Goal: Task Accomplishment & Management: Manage account settings

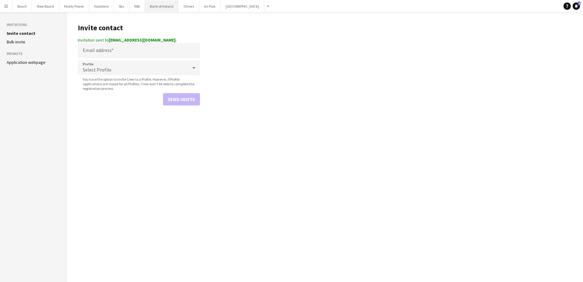
click at [164, 11] on button "Bank of Ireland Close" at bounding box center [162, 6] width 34 height 12
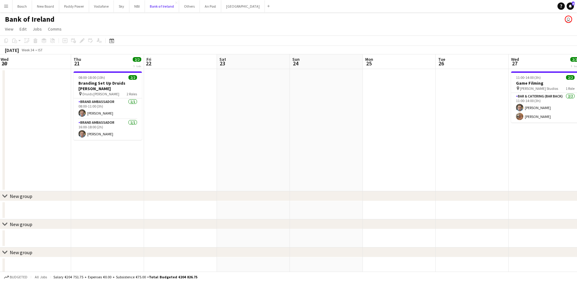
scroll to position [0, 148]
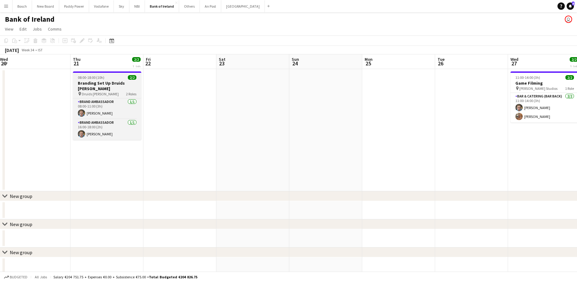
click at [104, 80] on h3 "Branding Set Up Druids [PERSON_NAME]" at bounding box center [107, 85] width 68 height 11
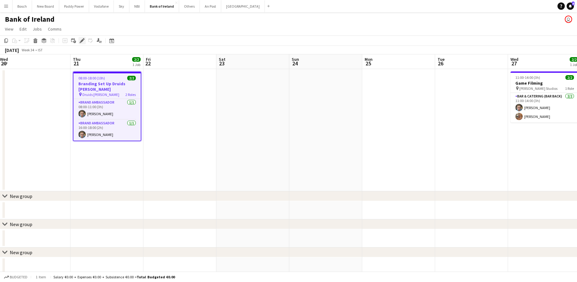
click at [81, 42] on icon at bounding box center [81, 40] width 3 height 3
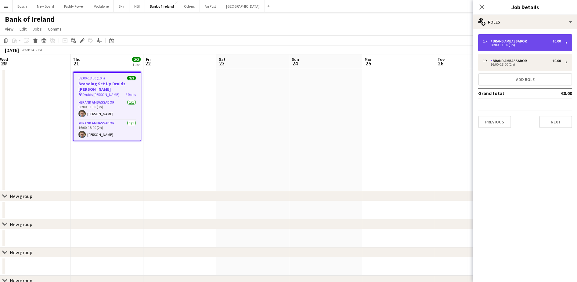
click at [522, 43] on div "Brand Ambassador" at bounding box center [509, 41] width 39 height 4
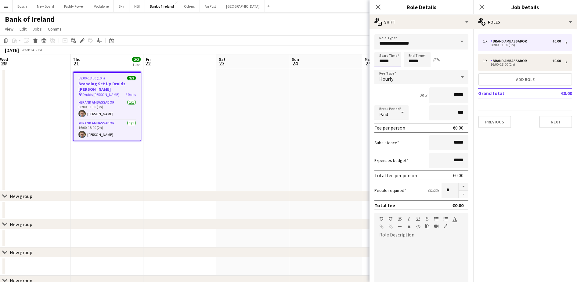
click at [396, 62] on input "*****" at bounding box center [387, 59] width 27 height 15
type input "*****"
click at [418, 61] on input "*****" at bounding box center [417, 59] width 27 height 15
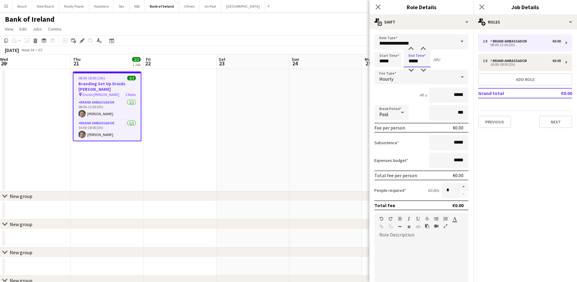
click at [418, 61] on input "*****" at bounding box center [417, 59] width 27 height 15
type input "*****"
click at [402, 246] on div at bounding box center [421, 276] width 94 height 73
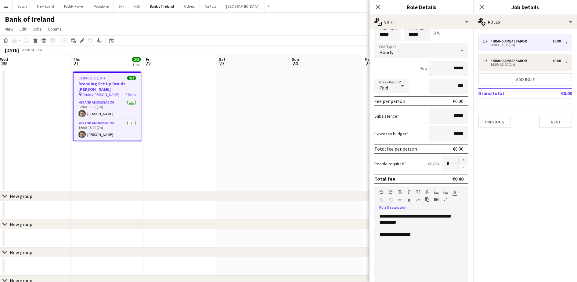
scroll to position [38, 0]
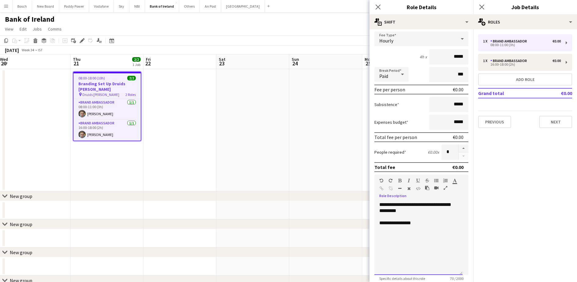
click at [386, 211] on div "**********" at bounding box center [418, 237] width 88 height 73
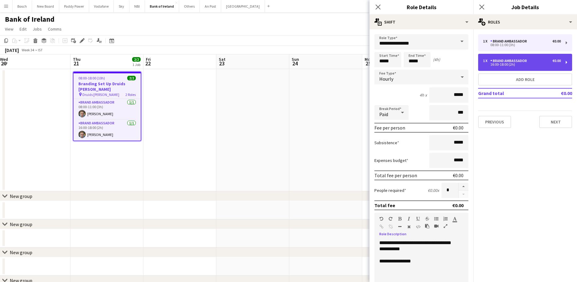
click at [521, 60] on div "Brand Ambassador" at bounding box center [509, 61] width 39 height 4
type input "*****"
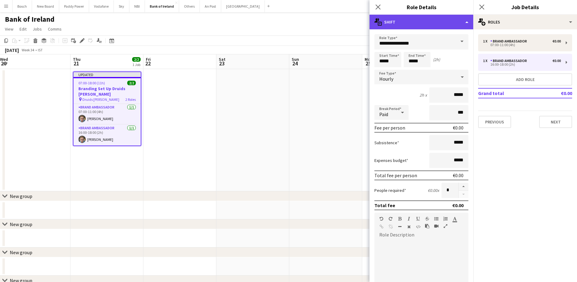
click at [451, 23] on div "multiple-actions-text Shift" at bounding box center [421, 22] width 104 height 15
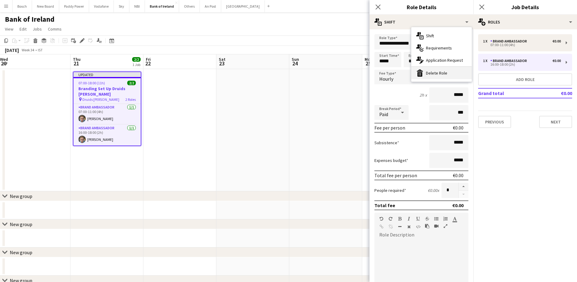
click at [459, 68] on div "bin-2 Delete Role" at bounding box center [441, 73] width 60 height 12
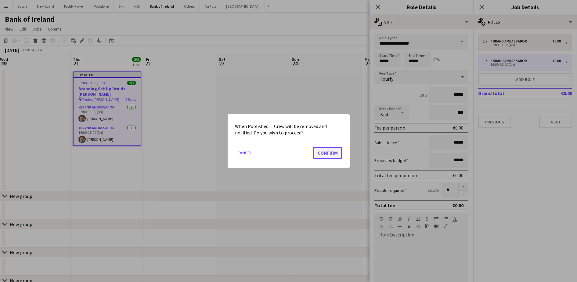
click at [337, 153] on button "Confirm" at bounding box center [327, 152] width 29 height 12
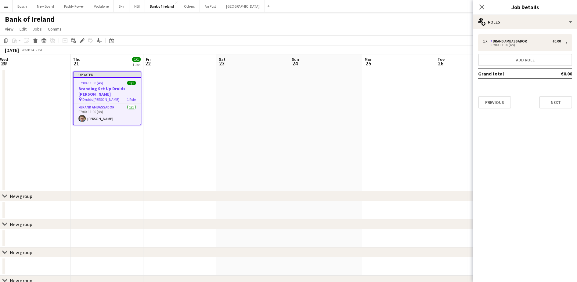
click at [420, 9] on app-navbar "Menu Boards Boards Boards All jobs Status Workforce Workforce My Workforce Recr…" at bounding box center [288, 6] width 577 height 12
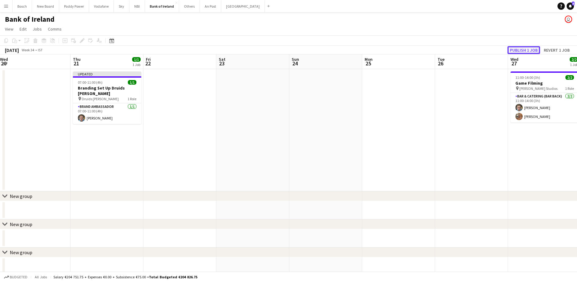
click at [525, 48] on button "Publish 1 job" at bounding box center [523, 50] width 33 height 8
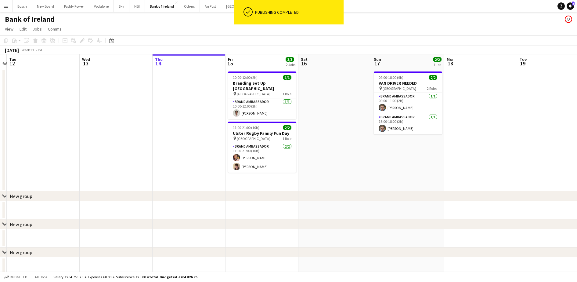
scroll to position [0, 139]
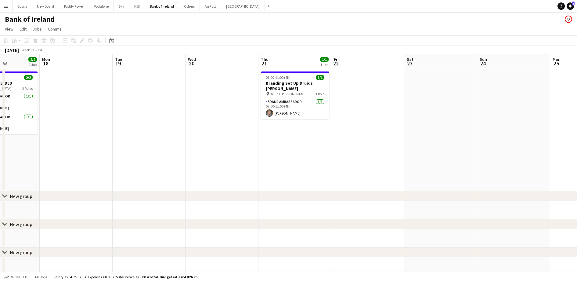
drag, startPoint x: 444, startPoint y: 172, endPoint x: 52, endPoint y: 171, distance: 392.4
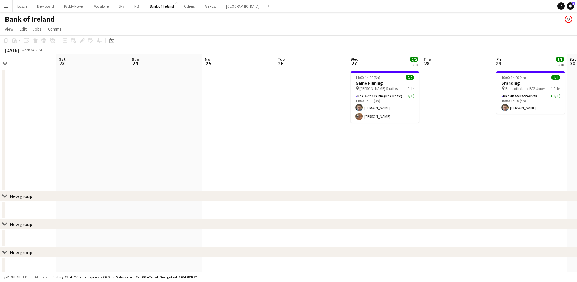
drag, startPoint x: 444, startPoint y: 141, endPoint x: 24, endPoint y: 134, distance: 419.9
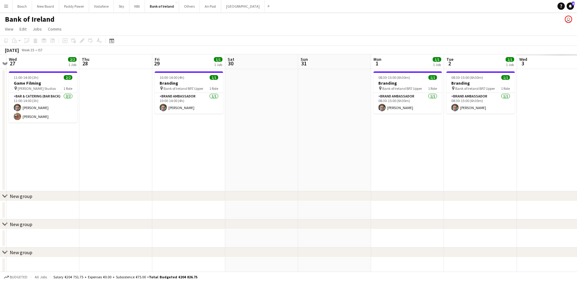
drag, startPoint x: 426, startPoint y: 136, endPoint x: -2, endPoint y: 129, distance: 427.5
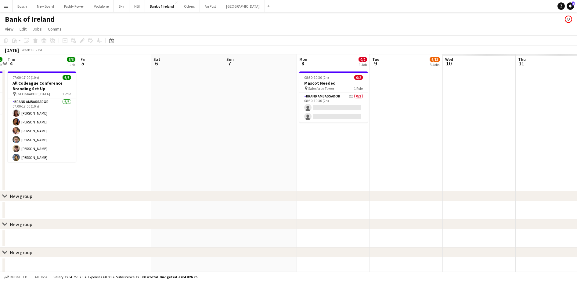
drag, startPoint x: 477, startPoint y: 125, endPoint x: 39, endPoint y: 111, distance: 438.4
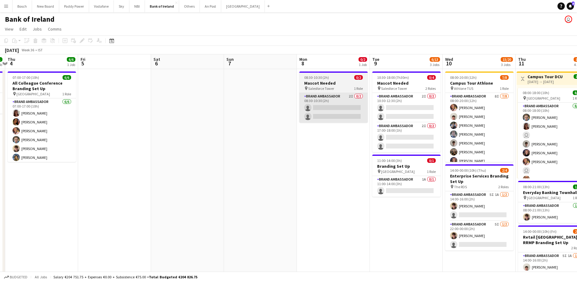
scroll to position [0, 217]
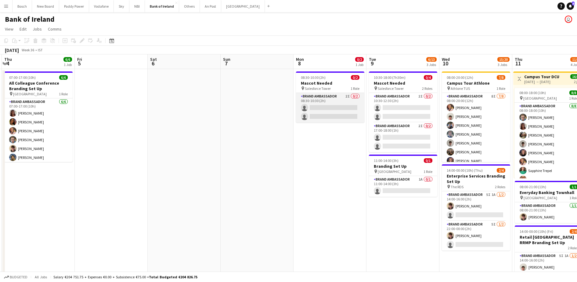
click at [339, 101] on app-card-role "Brand Ambassador 2I 0/2 08:30-10:30 (2h) single-neutral-actions single-neutral-…" at bounding box center [330, 108] width 68 height 30
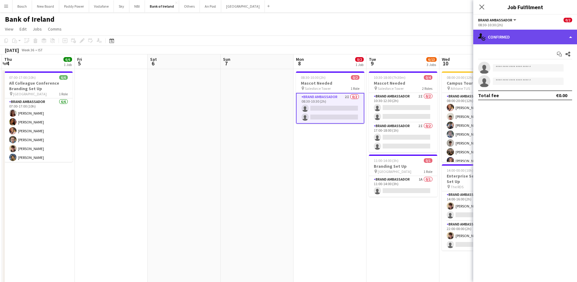
click at [517, 31] on div "single-neutral-actions-check-2 Confirmed" at bounding box center [525, 37] width 104 height 15
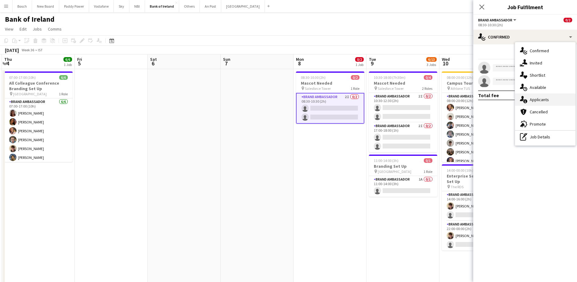
click at [540, 97] on div "single-neutral-actions-information Applicants" at bounding box center [545, 99] width 60 height 12
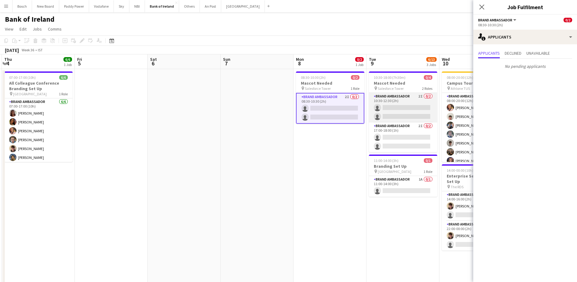
click at [403, 118] on app-card-role "Brand Ambassador 2I 0/2 10:30-12:30 (2h) single-neutral-actions single-neutral-…" at bounding box center [403, 108] width 68 height 30
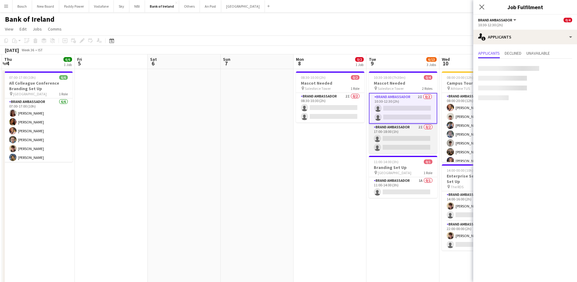
click at [407, 139] on app-card-role "Brand Ambassador 2I 0/2 17:00-18:00 (1h) single-neutral-actions single-neutral-…" at bounding box center [403, 139] width 68 height 30
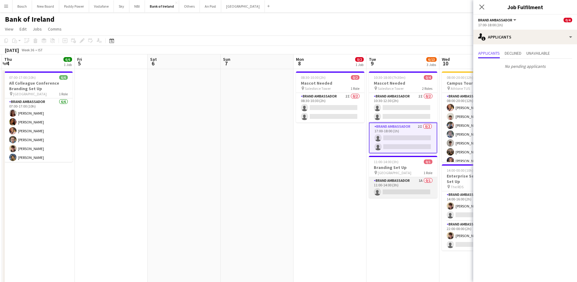
click at [403, 184] on app-card-role "Brand Ambassador 1A 0/1 11:00-14:00 (3h) single-neutral-actions" at bounding box center [403, 187] width 68 height 21
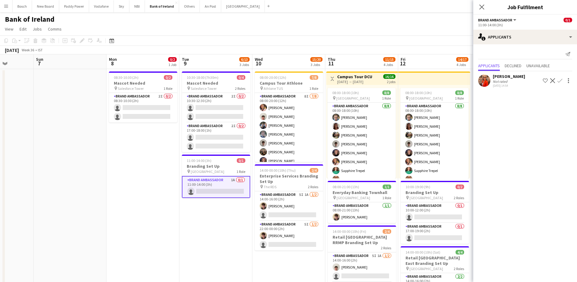
drag, startPoint x: 330, startPoint y: 194, endPoint x: 208, endPoint y: 172, distance: 124.5
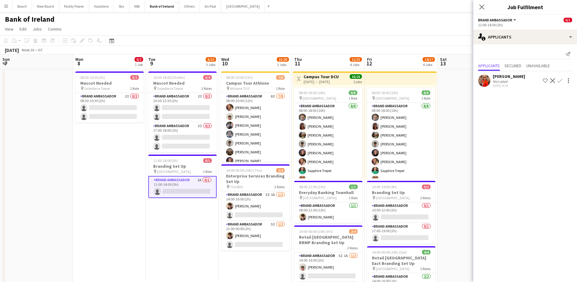
scroll to position [0, 234]
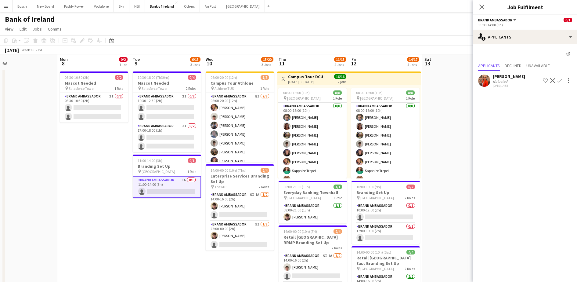
drag, startPoint x: 270, startPoint y: 222, endPoint x: 181, endPoint y: 209, distance: 89.5
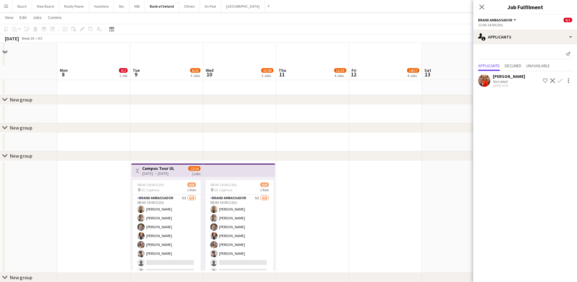
scroll to position [610, 0]
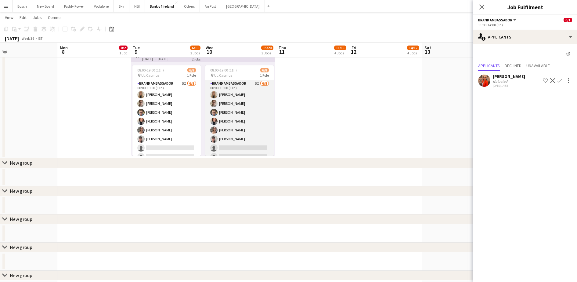
click at [250, 152] on app-card-role "Brand Ambassador 5I [DATE] 08:00-19:00 (11h) [PERSON_NAME] [PERSON_NAME] [PERSO…" at bounding box center [239, 121] width 68 height 83
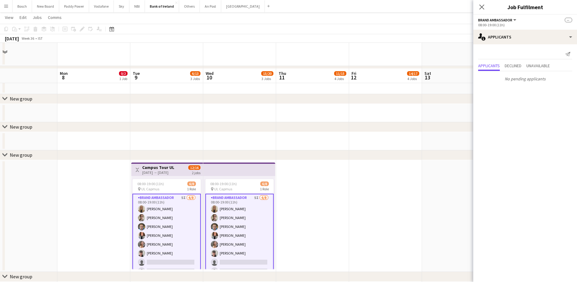
scroll to position [534, 0]
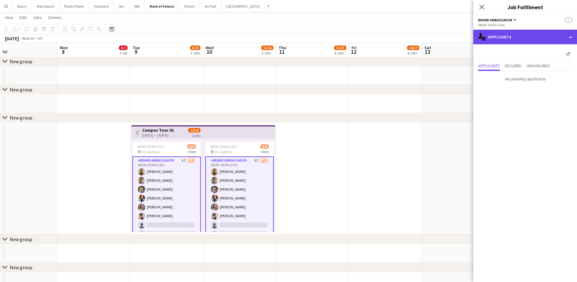
click at [514, 40] on div "single-neutral-actions-information Applicants" at bounding box center [525, 37] width 104 height 15
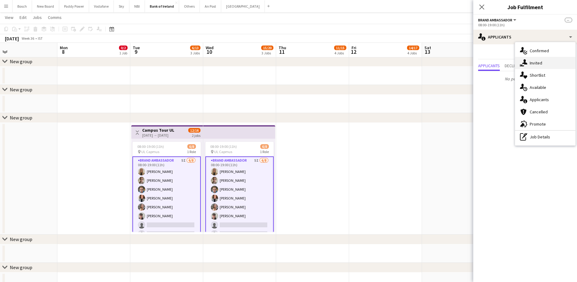
click at [557, 57] on div "single-neutral-actions-share-1 Invited" at bounding box center [545, 63] width 60 height 12
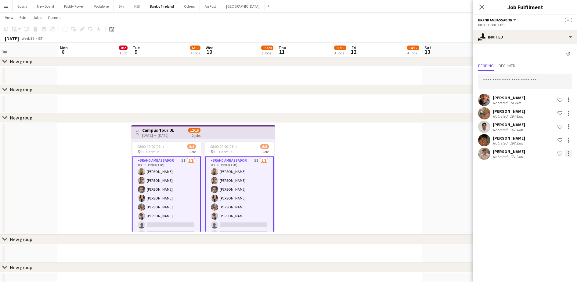
click at [572, 153] on div at bounding box center [568, 153] width 7 height 7
click at [551, 178] on span "Send notification" at bounding box center [549, 179] width 36 height 5
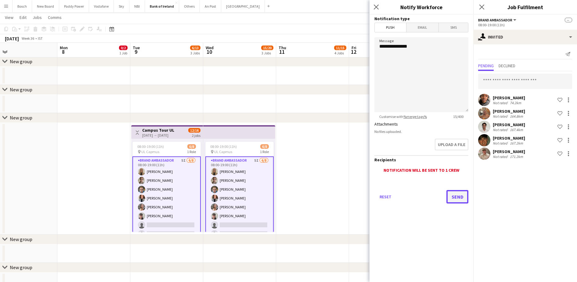
click at [459, 195] on button "Send" at bounding box center [457, 196] width 22 height 13
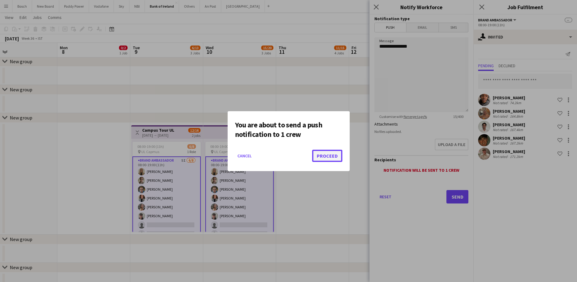
click at [330, 152] on button "Proceed" at bounding box center [327, 156] width 30 height 12
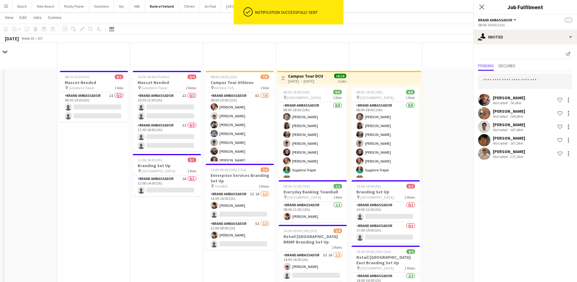
scroll to position [534, 0]
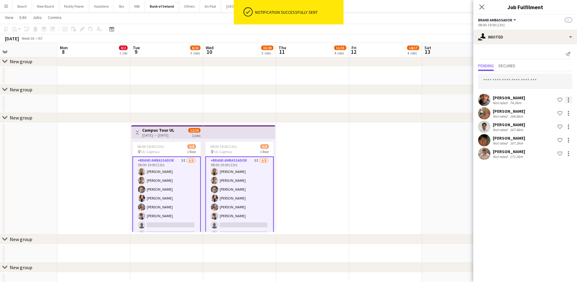
click at [568, 98] on div at bounding box center [568, 99] width 7 height 7
click at [553, 123] on span "Send notification" at bounding box center [549, 125] width 36 height 5
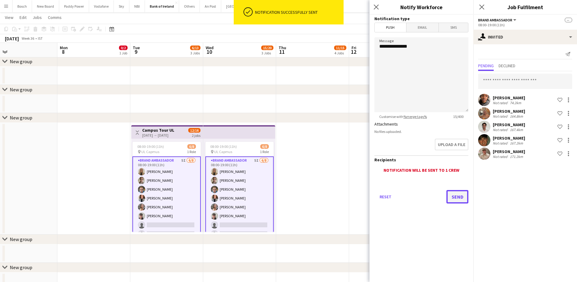
click at [453, 193] on button "Send" at bounding box center [457, 196] width 22 height 13
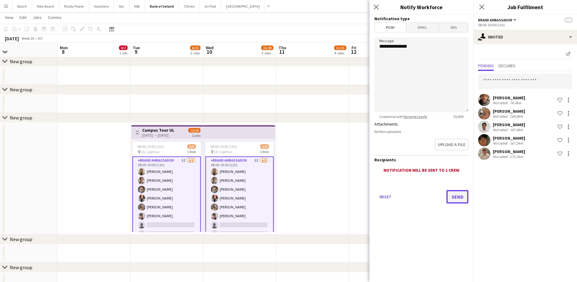
scroll to position [0, 0]
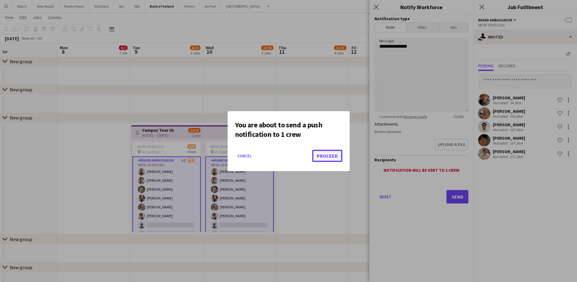
click at [335, 150] on button "Proceed" at bounding box center [327, 156] width 30 height 12
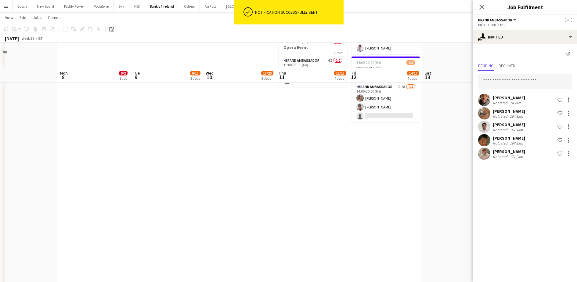
scroll to position [153, 0]
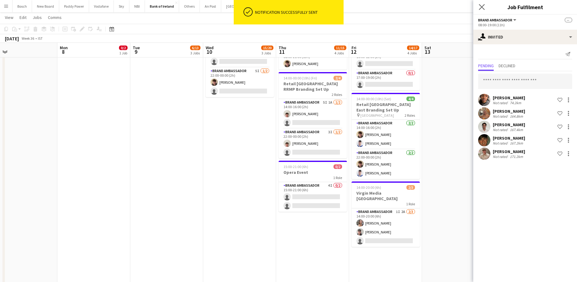
click at [485, 3] on app-icon "Close pop-in" at bounding box center [481, 7] width 9 height 9
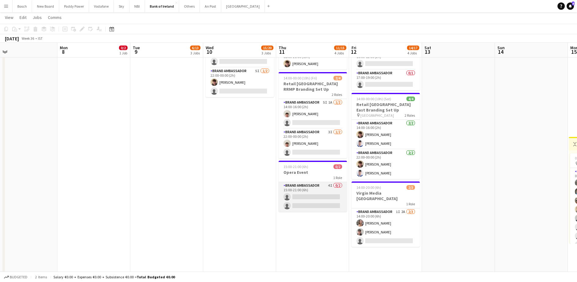
click at [319, 198] on app-card-role "Brand Ambassador 4I 0/2 15:00-21:00 (6h) single-neutral-actions single-neutral-…" at bounding box center [313, 197] width 68 height 30
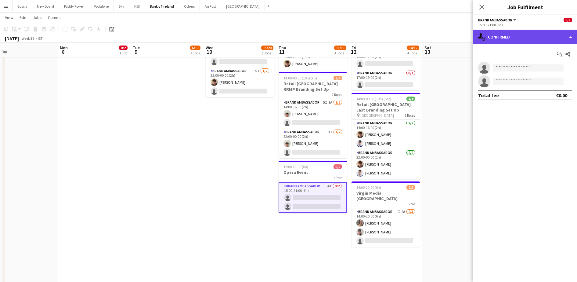
click at [550, 38] on div "single-neutral-actions-check-2 Confirmed" at bounding box center [525, 37] width 104 height 15
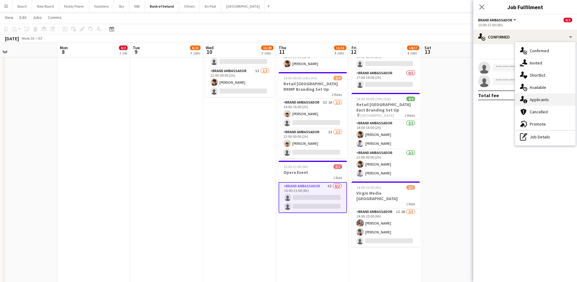
click at [551, 97] on div "single-neutral-actions-information Applicants" at bounding box center [545, 99] width 60 height 12
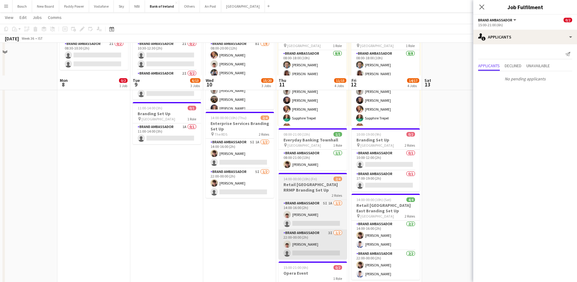
scroll to position [0, 0]
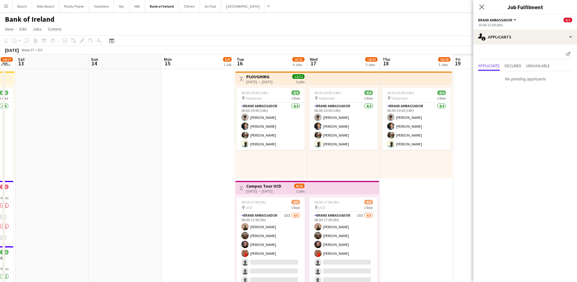
drag, startPoint x: 434, startPoint y: 142, endPoint x: 202, endPoint y: 139, distance: 232.8
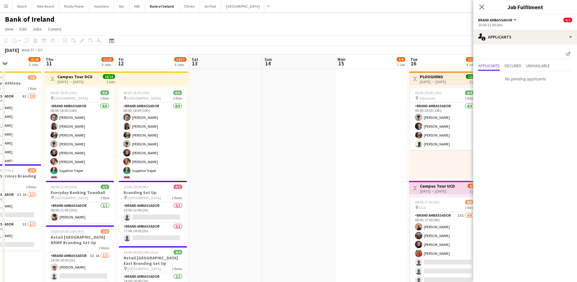
drag, startPoint x: 377, startPoint y: 139, endPoint x: 244, endPoint y: 135, distance: 133.7
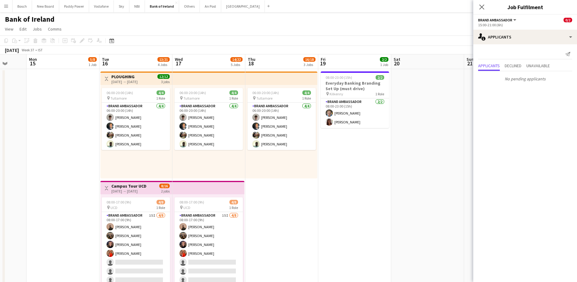
drag, startPoint x: 417, startPoint y: 166, endPoint x: 302, endPoint y: 168, distance: 115.3
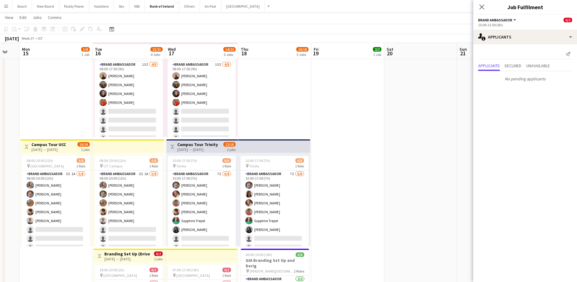
scroll to position [153, 0]
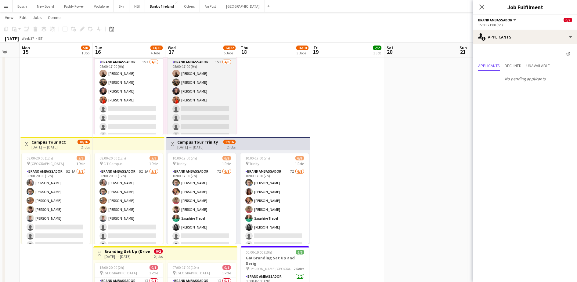
click at [201, 104] on app-card-role "Brand Ambassador 15I [DATE] 08:00-17:00 (9h) [PERSON_NAME] [PERSON_NAME] [PERSO…" at bounding box center [202, 100] width 68 height 83
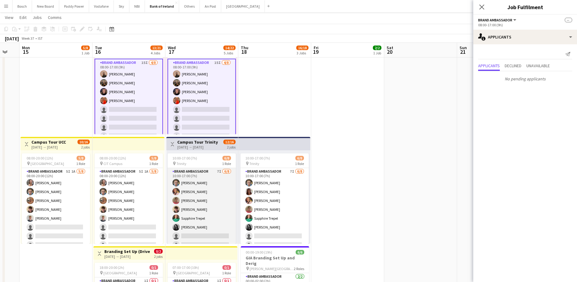
click at [193, 198] on app-card-role "Brand Ambassador 7I [DATE] 10:00-17:00 (7h) [PERSON_NAME] [PERSON_NAME] [PERSON…" at bounding box center [202, 209] width 68 height 83
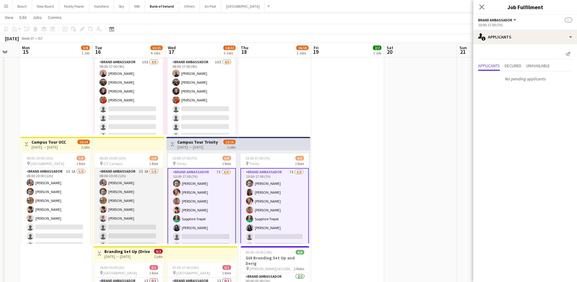
click at [142, 200] on app-card-role "Brand Ambassador 5I 1A [DATE] 08:00-20:00 (12h) [PERSON_NAME] [PERSON_NAME] [PE…" at bounding box center [129, 209] width 68 height 83
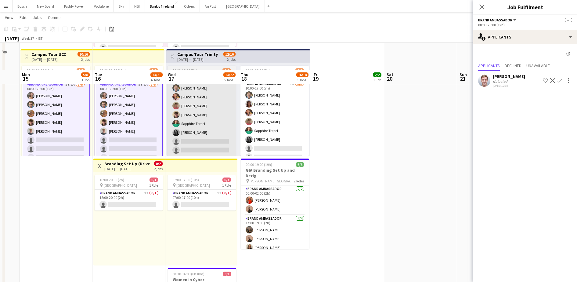
scroll to position [267, 0]
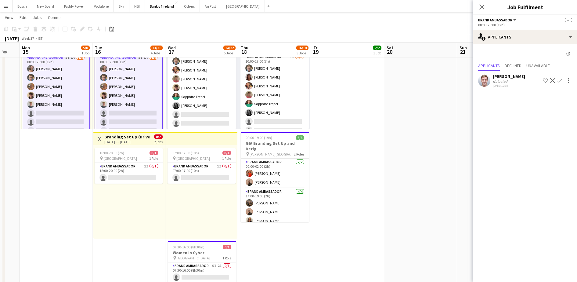
click at [197, 159] on div "pin Europa Hotel 1 Role" at bounding box center [202, 158] width 68 height 5
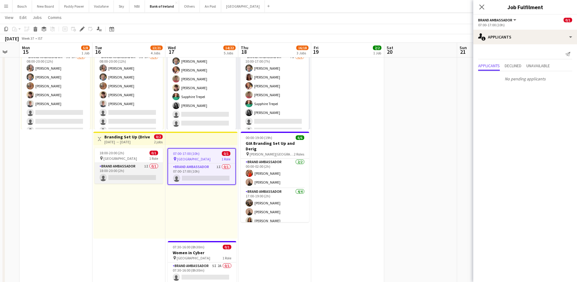
click at [139, 174] on app-card-role "Brand Ambassador 1I 0/1 18:00-20:00 (2h) single-neutral-actions" at bounding box center [129, 173] width 68 height 21
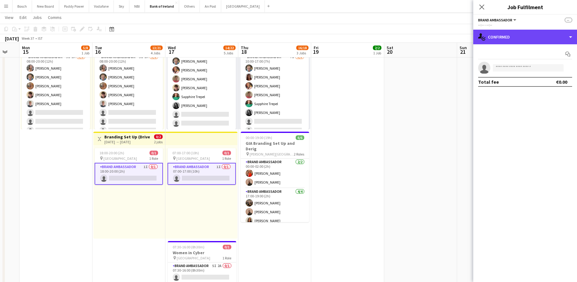
drag, startPoint x: 526, startPoint y: 40, endPoint x: 529, endPoint y: 56, distance: 17.1
click at [526, 40] on div "single-neutral-actions-check-2 Confirmed" at bounding box center [525, 37] width 104 height 15
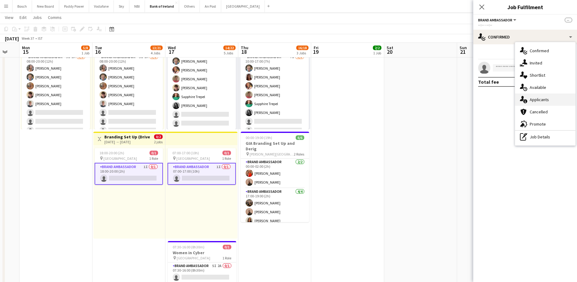
click at [542, 97] on div "single-neutral-actions-information Applicants" at bounding box center [545, 99] width 60 height 12
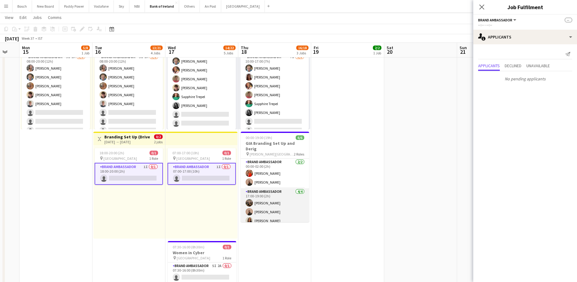
click at [288, 197] on app-card-role "Brand Ambassador [DATE] 17:00-19:00 (2h) [PERSON_NAME] [PERSON_NAME] [PERSON_NA…" at bounding box center [275, 211] width 68 height 47
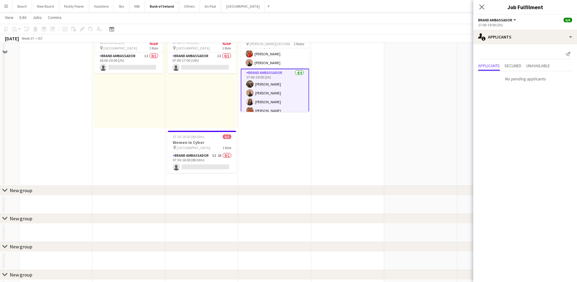
scroll to position [381, 0]
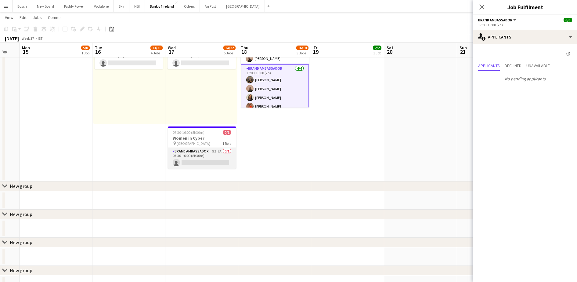
click at [196, 160] on app-card-role "Brand Ambassador 5I 2A 0/1 07:30-16:00 (8h30m) single-neutral-actions" at bounding box center [202, 158] width 68 height 21
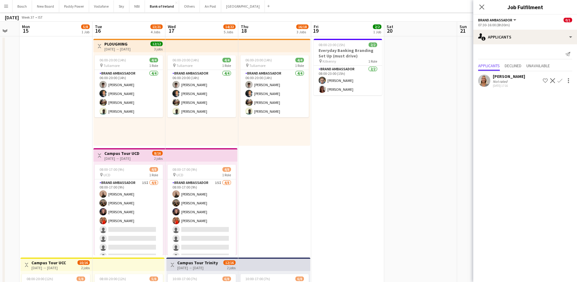
scroll to position [0, 0]
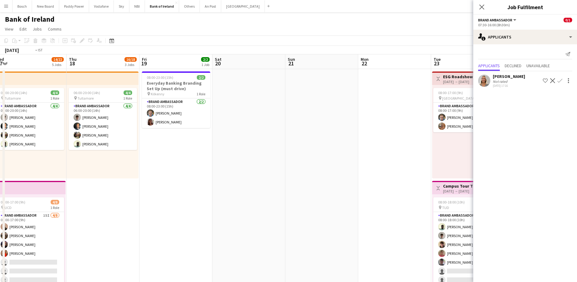
drag, startPoint x: 347, startPoint y: 164, endPoint x: 2, endPoint y: 154, distance: 344.9
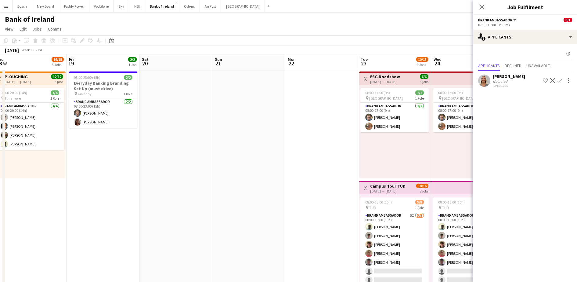
drag, startPoint x: 193, startPoint y: 168, endPoint x: 2, endPoint y: 161, distance: 190.8
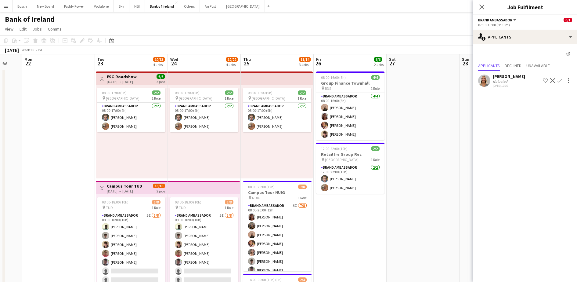
drag, startPoint x: 409, startPoint y: 215, endPoint x: 309, endPoint y: 197, distance: 101.4
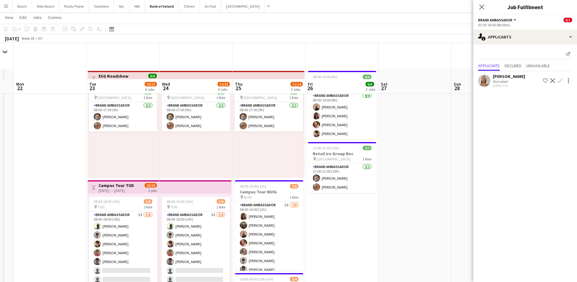
scroll to position [153, 0]
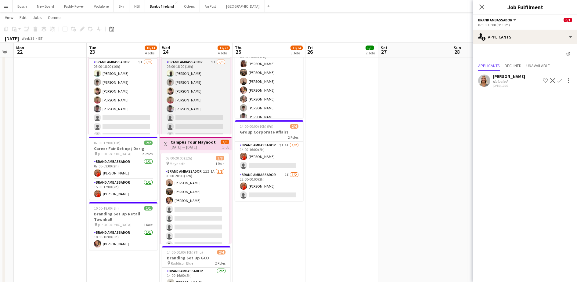
click at [196, 110] on app-card-role "Brand Ambassador 5I [DATE] 08:00-18:00 (10h) [PERSON_NAME] [PERSON_NAME] [PERSO…" at bounding box center [196, 100] width 68 height 83
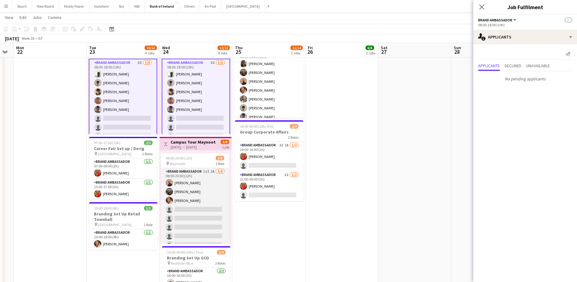
click at [200, 194] on app-card-role "Brand Ambassador 11I 1A [DATE] 08:00-20:00 (12h) [PERSON_NAME] [PERSON_NAME] [P…" at bounding box center [195, 209] width 68 height 83
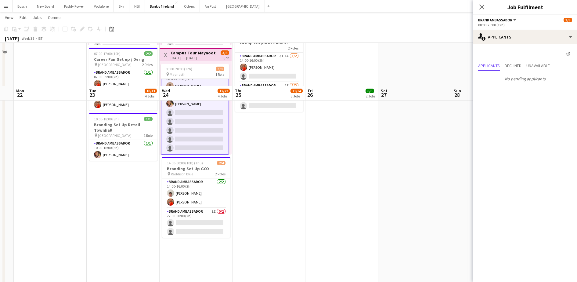
scroll to position [305, 0]
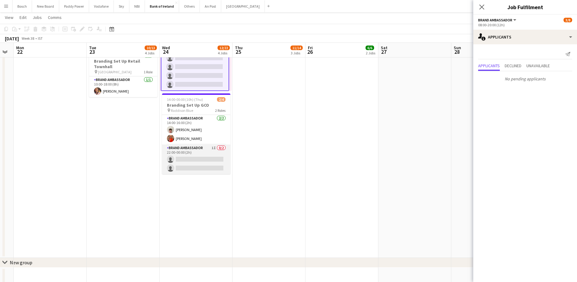
click at [192, 159] on app-card-role "Brand Ambassador 1I 0/2 22:00-00:00 (2h) single-neutral-actions single-neutral-…" at bounding box center [196, 159] width 68 height 30
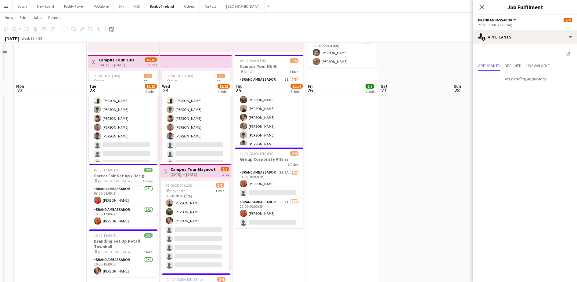
scroll to position [76, 0]
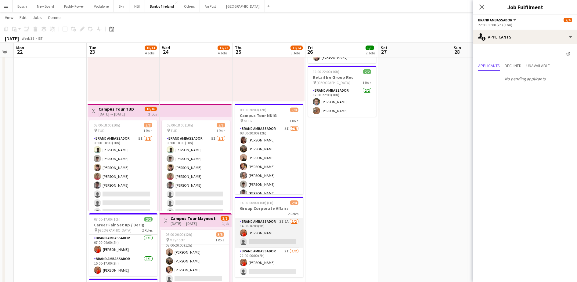
click at [269, 231] on app-card-role "Brand Ambassador 3I 1A [DATE] 14:00-16:00 (2h) [PERSON_NAME] single-neutral-act…" at bounding box center [269, 233] width 68 height 30
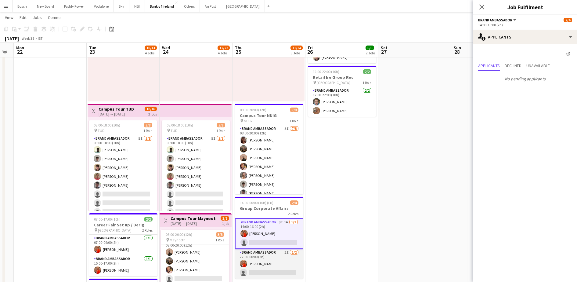
click at [274, 257] on app-card-role "Brand Ambassador 2I [DATE] 22:00-00:00 (2h) [PERSON_NAME] single-neutral-actions" at bounding box center [269, 264] width 68 height 30
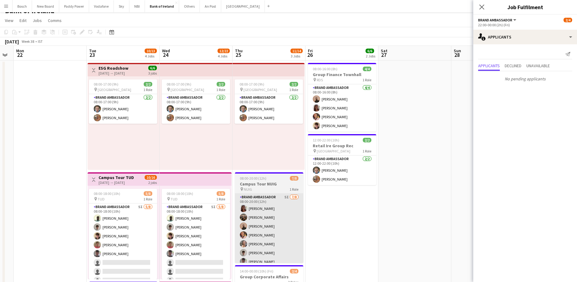
scroll to position [0, 0]
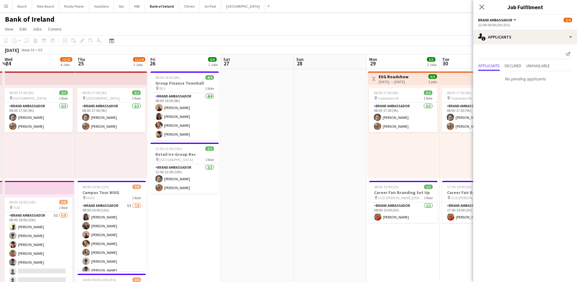
drag, startPoint x: 142, startPoint y: 160, endPoint x: 74, endPoint y: 149, distance: 69.5
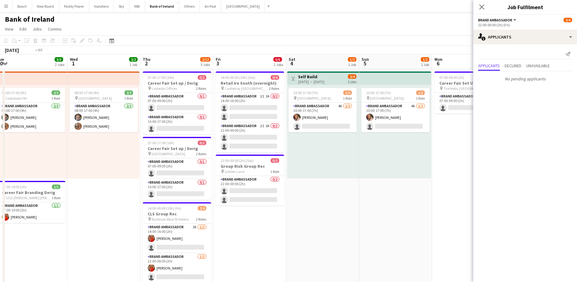
drag, startPoint x: 309, startPoint y: 182, endPoint x: 80, endPoint y: 160, distance: 230.2
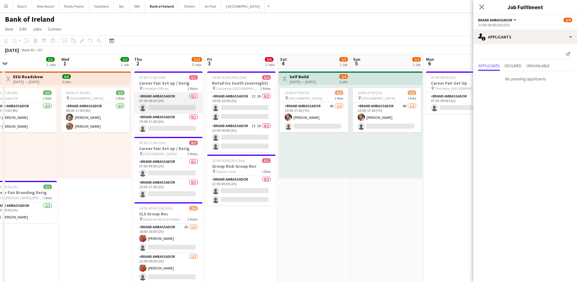
click at [187, 113] on app-card-role "Brand Ambassador 0/1 07:00-09:00 (2h) single-neutral-actions" at bounding box center [168, 103] width 68 height 21
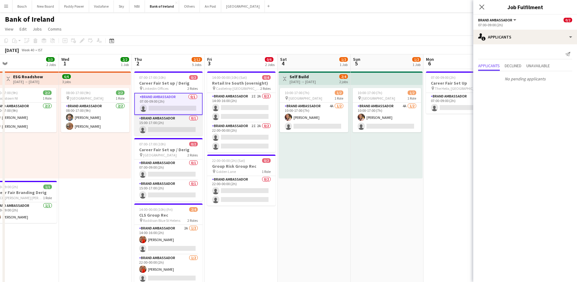
click at [179, 130] on app-card-role "Brand Ambassador 0/1 15:00-17:00 (2h) single-neutral-actions" at bounding box center [168, 125] width 68 height 21
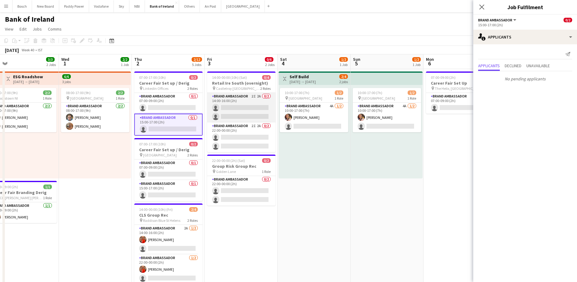
click at [235, 121] on app-card-role "Brand Ambassador 2I 2A 0/2 14:00-16:00 (2h) single-neutral-actions single-neutr…" at bounding box center [241, 108] width 68 height 30
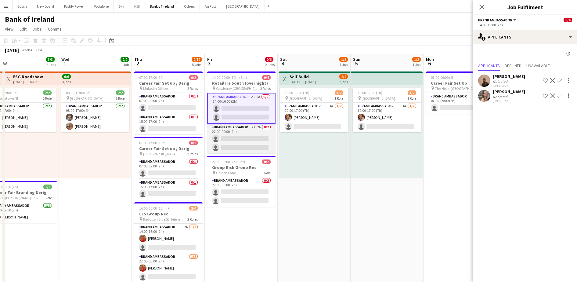
click at [238, 133] on app-card-role "Brand Ambassador 2I 2A 0/2 22:00-00:00 (2h) single-neutral-actions single-neutr…" at bounding box center [241, 139] width 68 height 30
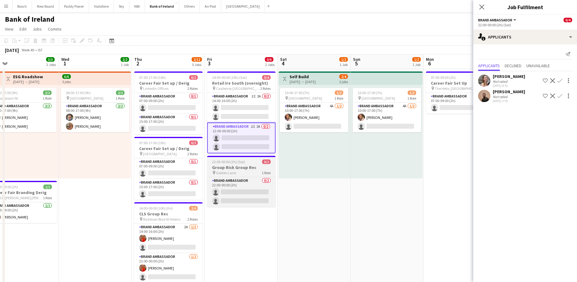
drag, startPoint x: 233, startPoint y: 168, endPoint x: 229, endPoint y: 169, distance: 4.1
click at [233, 168] on h3 "Group Risk Group Rec" at bounding box center [241, 166] width 68 height 5
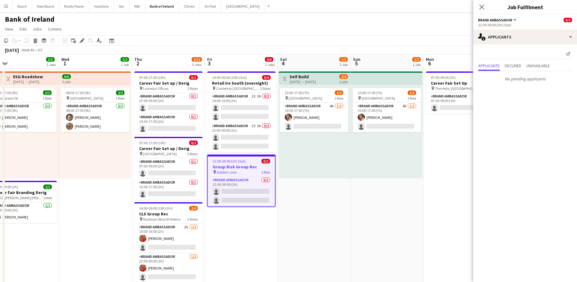
scroll to position [0, 160]
click at [190, 164] on app-card-role "Brand Ambassador 0/1 07:00-09:00 (2h) single-neutral-actions" at bounding box center [168, 168] width 68 height 21
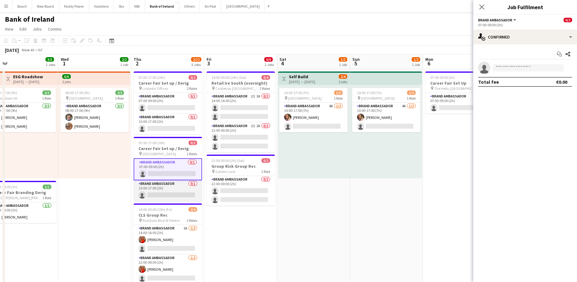
click at [180, 196] on app-card-role "Brand Ambassador 0/1 15:00-17:00 (2h) single-neutral-actions" at bounding box center [168, 190] width 68 height 21
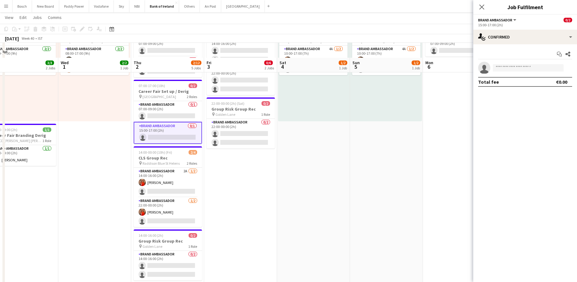
scroll to position [76, 0]
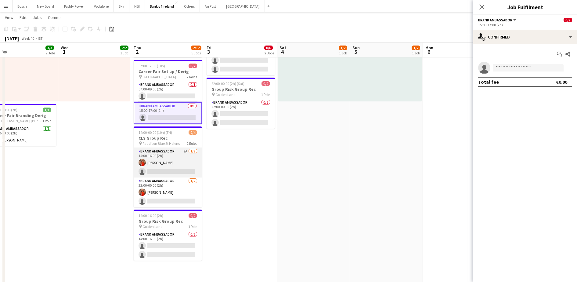
click at [175, 163] on app-card-role "Brand Ambassador 2A [DATE] 14:00-16:00 (2h) [PERSON_NAME] single-neutral-actions" at bounding box center [168, 163] width 68 height 30
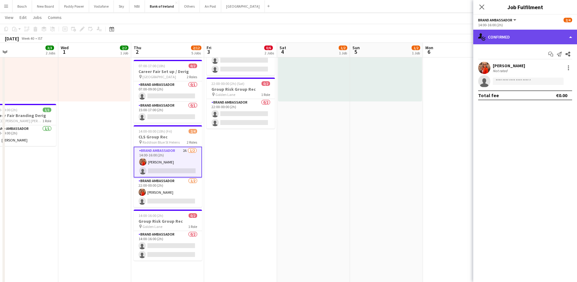
click at [523, 41] on div "single-neutral-actions-check-2 Confirmed" at bounding box center [525, 37] width 104 height 15
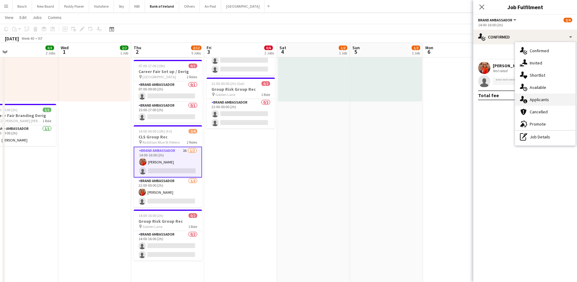
click at [534, 95] on div "single-neutral-actions-information Applicants" at bounding box center [545, 99] width 60 height 12
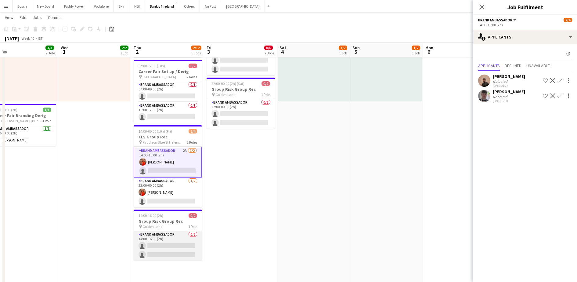
click at [164, 248] on app-card-role "Brand Ambassador 0/2 14:00-16:00 (2h) single-neutral-actions single-neutral-act…" at bounding box center [168, 246] width 68 height 30
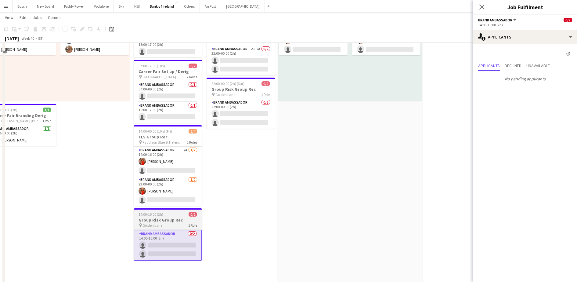
scroll to position [0, 0]
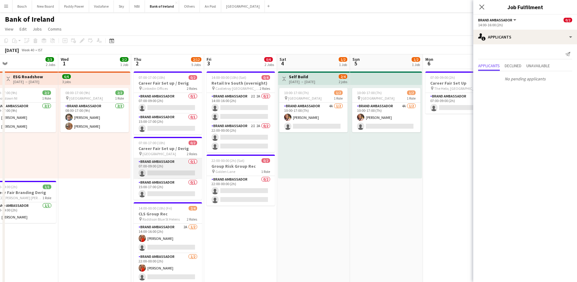
click at [174, 175] on app-card-role "Brand Ambassador 0/1 07:00-09:00 (2h) single-neutral-actions" at bounding box center [168, 168] width 68 height 21
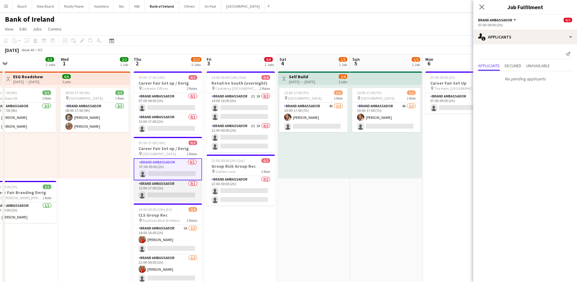
click at [175, 195] on app-card-role "Brand Ambassador 0/1 15:00-17:00 (2h) single-neutral-actions" at bounding box center [168, 190] width 68 height 21
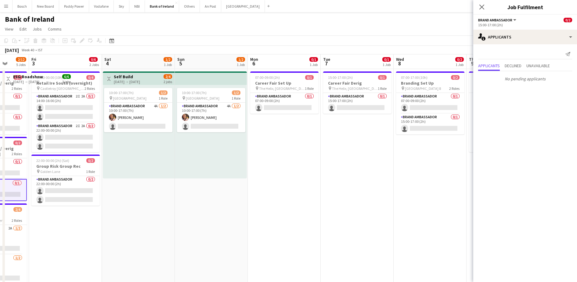
drag, startPoint x: 244, startPoint y: 232, endPoint x: 28, endPoint y: 211, distance: 217.7
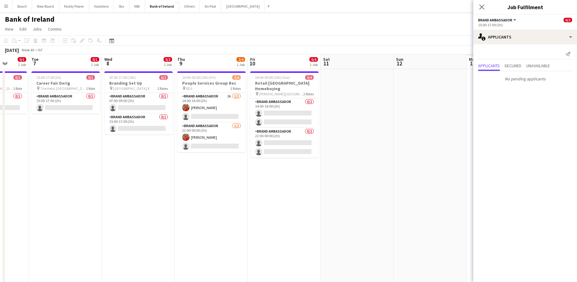
scroll to position [0, 168]
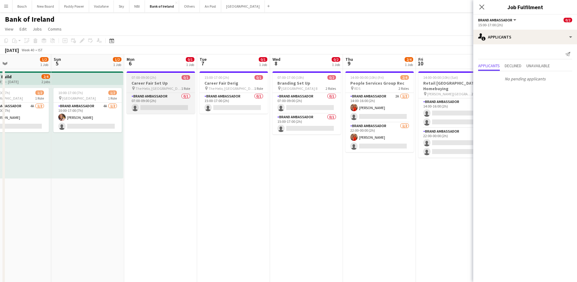
click at [155, 92] on app-job-card "07:00-09:00 (2h) 0/1 Career Fair Set Up pin The Helix, Glasnevin Campus 1 Role …" at bounding box center [161, 92] width 68 height 42
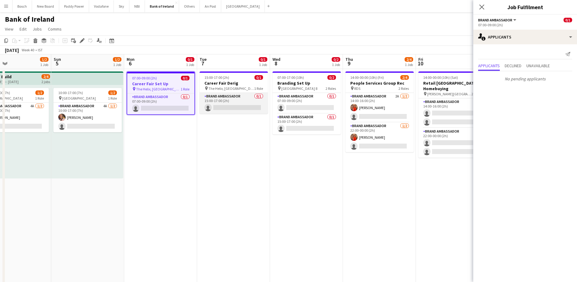
click at [230, 104] on app-card-role "Brand Ambassador 0/1 15:00-17:00 (2h) single-neutral-actions" at bounding box center [234, 103] width 68 height 21
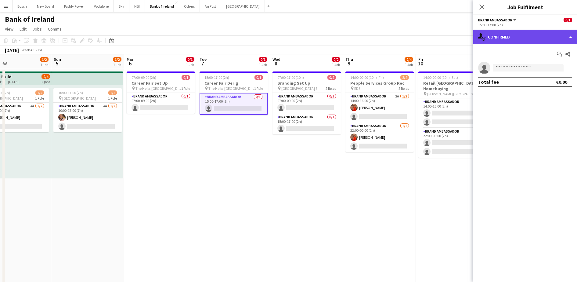
click at [523, 41] on div "single-neutral-actions-check-2 Confirmed" at bounding box center [525, 37] width 104 height 15
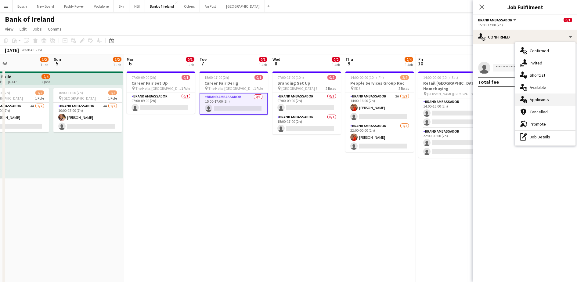
click at [541, 100] on div "single-neutral-actions-information Applicants" at bounding box center [545, 99] width 60 height 12
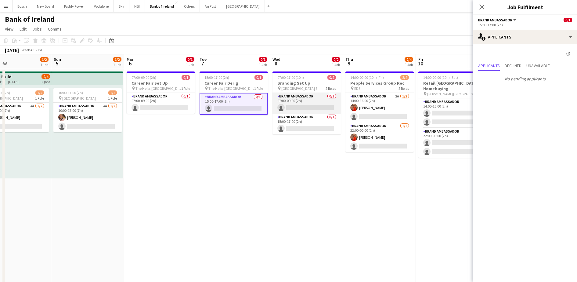
click at [300, 103] on app-card-role "Brand Ambassador 0/1 07:00-09:00 (2h) single-neutral-actions" at bounding box center [306, 103] width 68 height 21
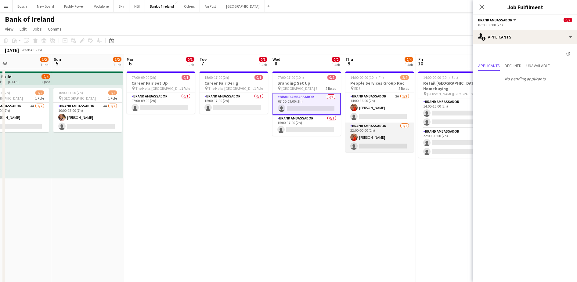
click at [390, 138] on app-card-role "Brand Ambassador [DATE] 22:00-00:00 (2h) [PERSON_NAME] single-neutral-actions" at bounding box center [379, 137] width 68 height 30
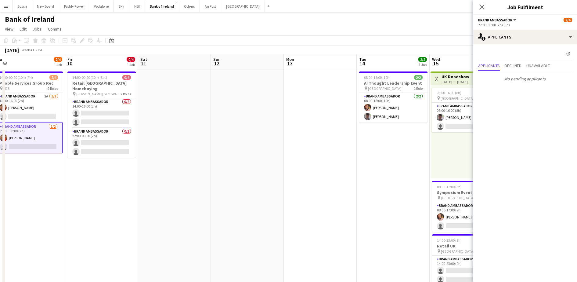
drag, startPoint x: 352, startPoint y: 175, endPoint x: 82, endPoint y: 142, distance: 271.9
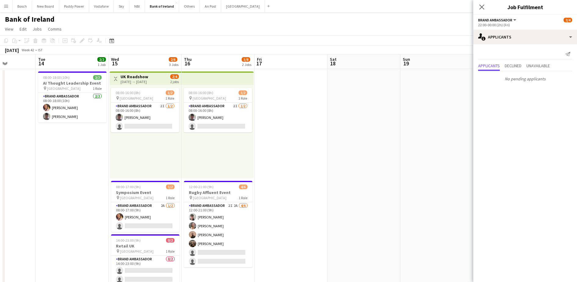
drag, startPoint x: 319, startPoint y: 147, endPoint x: 24, endPoint y: 122, distance: 295.5
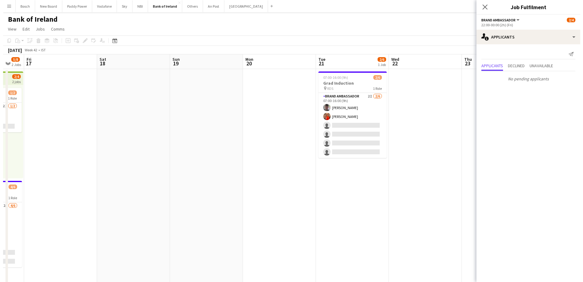
scroll to position [0, 171]
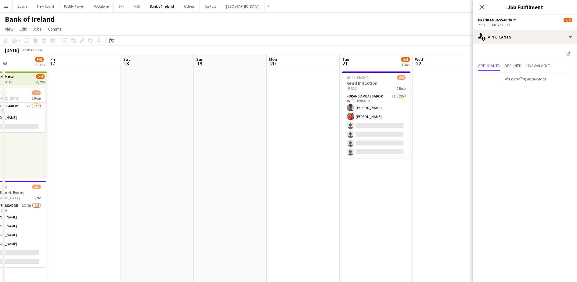
drag, startPoint x: 333, startPoint y: 114, endPoint x: 127, endPoint y: 90, distance: 208.0
click at [235, 6] on button "[GEOGRAPHIC_DATA] Close" at bounding box center [243, 6] width 44 height 12
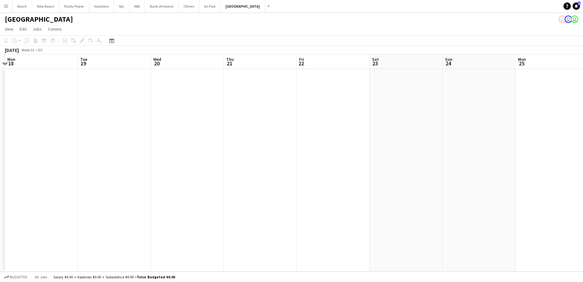
drag, startPoint x: 397, startPoint y: 136, endPoint x: 400, endPoint y: 123, distance: 13.2
click at [98, 132] on app-calendar-viewport "Fri 15 Sat 16 Sun 17 Mon 18 Tue 19 Wed 20 Thu 21 Fri 22 Sat 23 Sun 24 Mon 25 Tu…" at bounding box center [291, 162] width 583 height 217
drag, startPoint x: 265, startPoint y: 125, endPoint x: 124, endPoint y: 120, distance: 140.8
click at [104, 122] on app-calendar-viewport "Fri 15 Sat 16 Sun 17 Mon 18 Tue 19 Wed 20 Thu 21 Fri 22 Sat 23 Sun 24 Mon 25 Tu…" at bounding box center [291, 162] width 583 height 217
drag, startPoint x: 398, startPoint y: 115, endPoint x: 252, endPoint y: 111, distance: 145.9
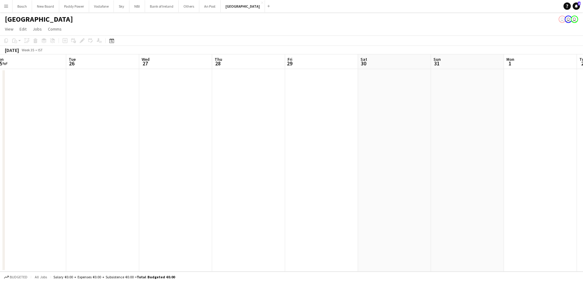
click at [184, 115] on app-calendar-viewport "Sat 23 Sun 24 Mon 25 Tue 26 Wed 27 Thu 28 Fri 29 Sat 30 Sun 31 Mon 1 Tue 2 Wed …" at bounding box center [291, 162] width 583 height 217
drag, startPoint x: 519, startPoint y: 107, endPoint x: 76, endPoint y: 109, distance: 442.7
click at [76, 109] on app-calendar-viewport "Mon 1 Tue 2 Wed 3 Thu 4 Fri 5 Sat 6 Sun 7 Mon 8 Tue 9 Wed 10 Thu 11 Fri 12 Sat …" at bounding box center [291, 162] width 583 height 217
drag, startPoint x: 336, startPoint y: 107, endPoint x: -2, endPoint y: 98, distance: 337.9
click at [0, 98] on html "Menu Boards Boards Boards All jobs Status Workforce Workforce My Workforce Recr…" at bounding box center [291, 141] width 583 height 282
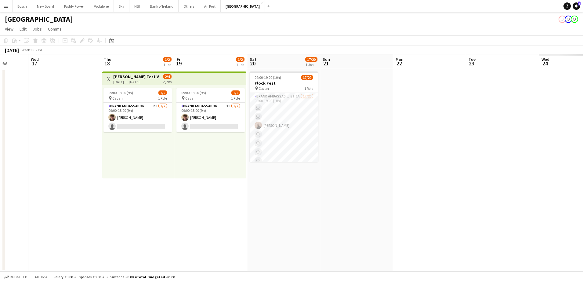
drag, startPoint x: 390, startPoint y: 113, endPoint x: 74, endPoint y: 107, distance: 316.5
click at [59, 107] on app-calendar-viewport "Sun 14 Mon 15 Tue 16 Wed 17 Thu 18 1/2 1 Job Fri 19 1/2 1 Job Sat 20 17/20 1 Jo…" at bounding box center [291, 162] width 583 height 217
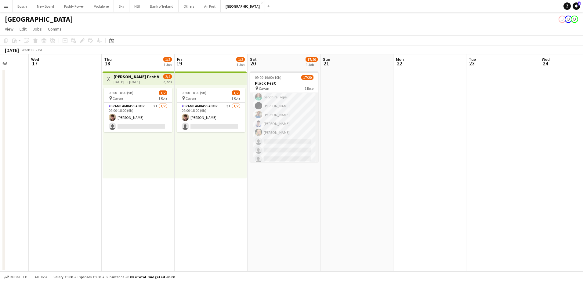
scroll to position [120, 0]
click at [363, 54] on app-board-header-date "Sun 21" at bounding box center [356, 61] width 73 height 15
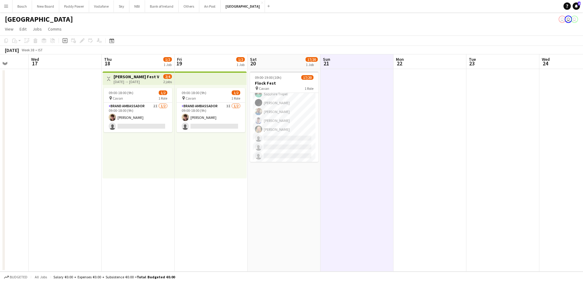
click at [380, 35] on app-toolbar "Copy Paste Paste Ctrl+V Paste with crew Ctrl+Shift+V Paste linked Job [GEOGRAPH…" at bounding box center [291, 40] width 583 height 10
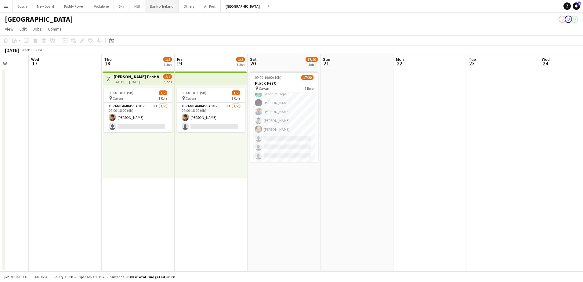
click at [160, 7] on button "Bank of Ireland Close" at bounding box center [162, 6] width 34 height 12
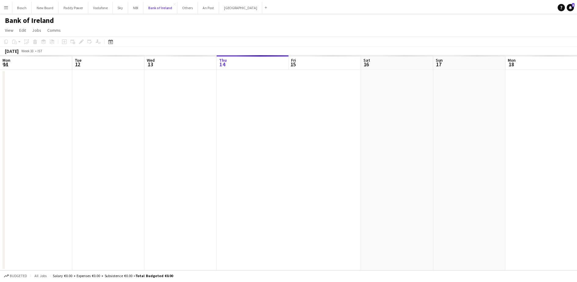
scroll to position [0, 146]
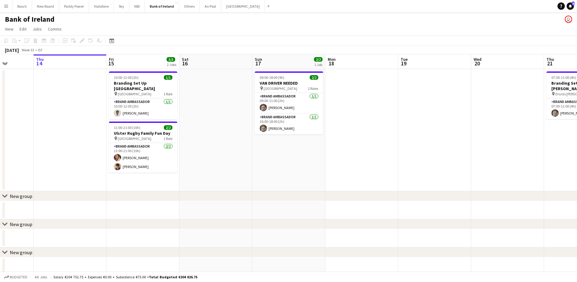
drag, startPoint x: 531, startPoint y: 185, endPoint x: 204, endPoint y: 179, distance: 326.5
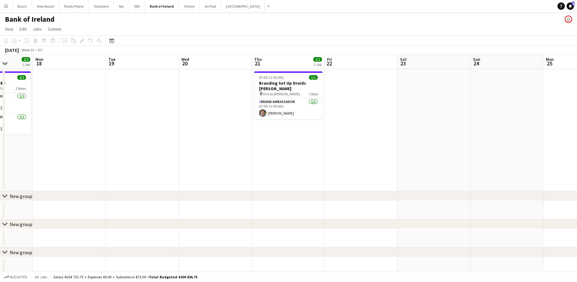
drag, startPoint x: 472, startPoint y: 199, endPoint x: 209, endPoint y: 189, distance: 263.8
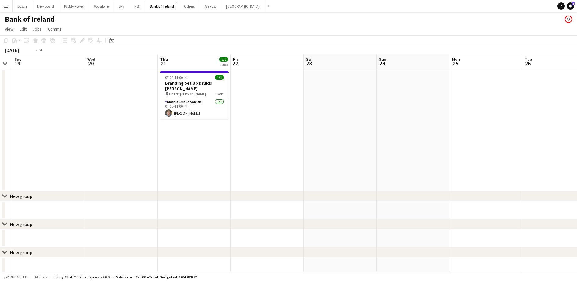
drag, startPoint x: 384, startPoint y: 137, endPoint x: 111, endPoint y: 135, distance: 273.1
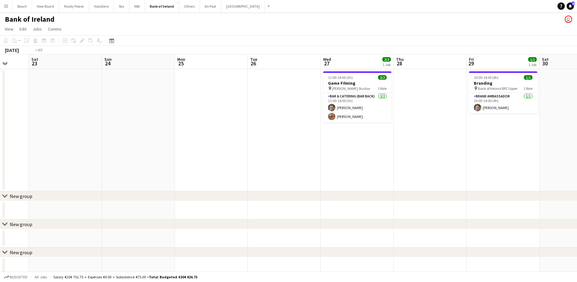
drag, startPoint x: 356, startPoint y: 153, endPoint x: 147, endPoint y: 143, distance: 208.6
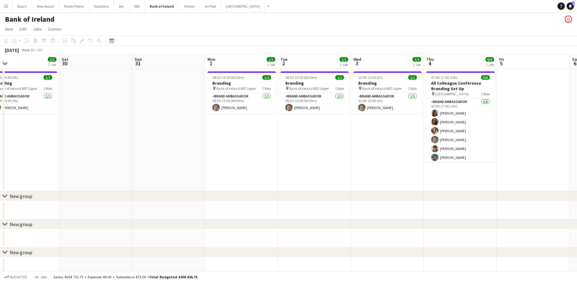
drag, startPoint x: 278, startPoint y: 136, endPoint x: 340, endPoint y: 128, distance: 62.7
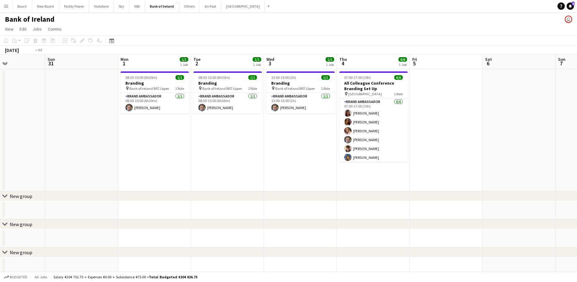
drag, startPoint x: 516, startPoint y: 139, endPoint x: 206, endPoint y: 129, distance: 310.2
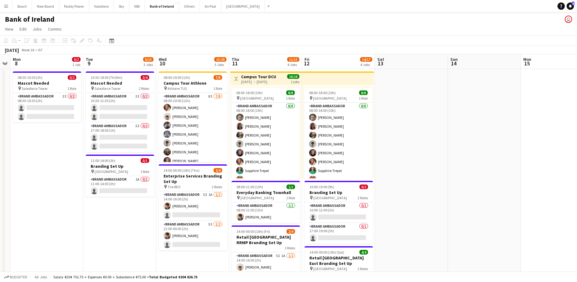
scroll to position [0, 209]
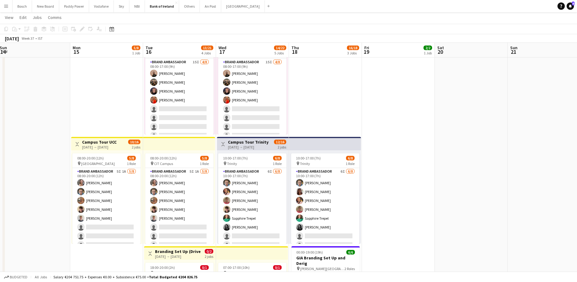
scroll to position [0, 178]
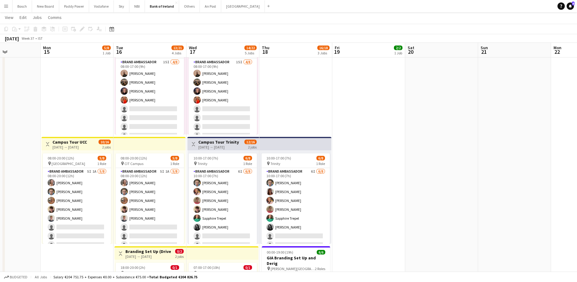
drag, startPoint x: 474, startPoint y: 130, endPoint x: -2, endPoint y: 103, distance: 476.7
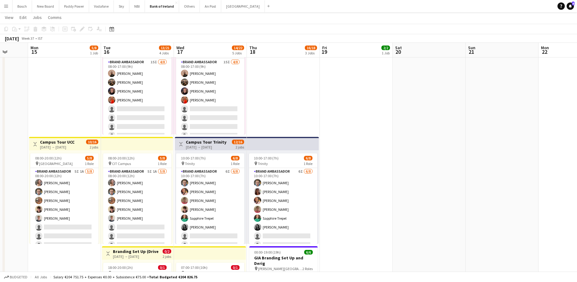
scroll to position [0, 196]
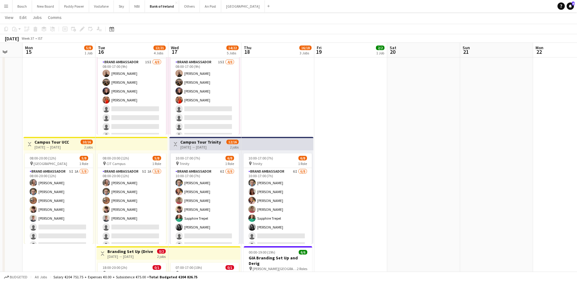
drag, startPoint x: 99, startPoint y: 91, endPoint x: 81, endPoint y: 88, distance: 18.3
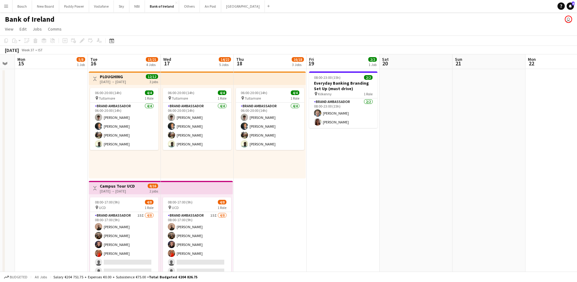
scroll to position [0, 218]
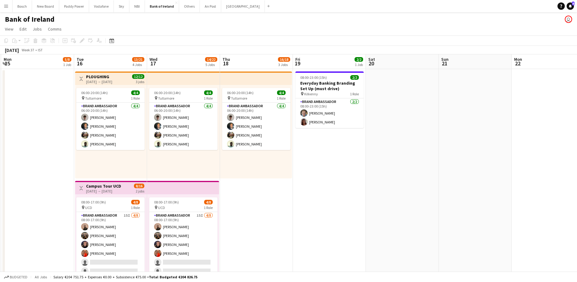
drag, startPoint x: 423, startPoint y: 203, endPoint x: 402, endPoint y: 202, distance: 21.1
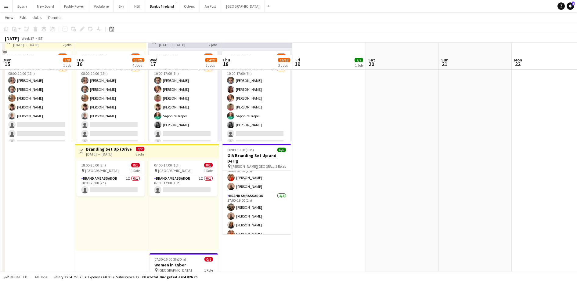
scroll to position [267, 0]
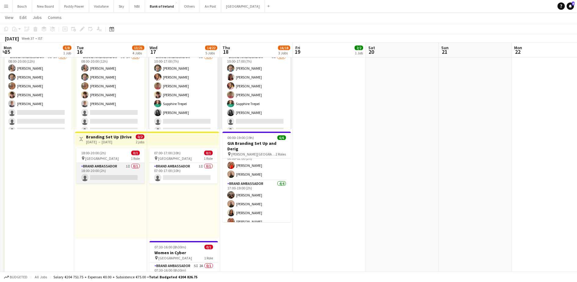
click at [118, 171] on app-card-role "Brand Ambassador 1I 0/1 18:00-20:00 (2h) single-neutral-actions" at bounding box center [110, 173] width 68 height 21
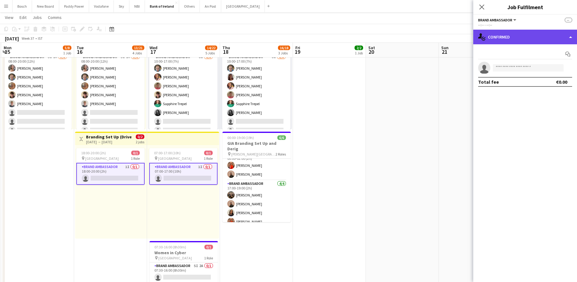
click at [522, 35] on div "single-neutral-actions-check-2 Confirmed" at bounding box center [525, 37] width 104 height 15
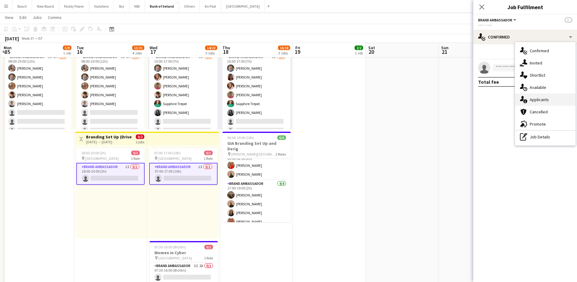
click at [527, 98] on div "single-neutral-actions-information Applicants" at bounding box center [545, 99] width 60 height 12
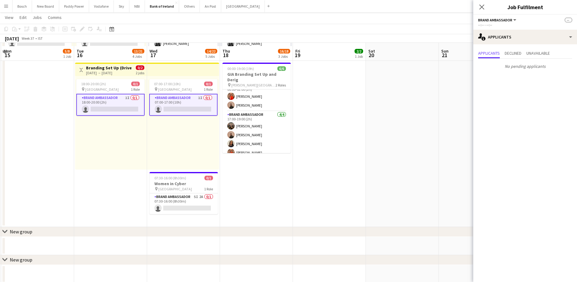
scroll to position [343, 0]
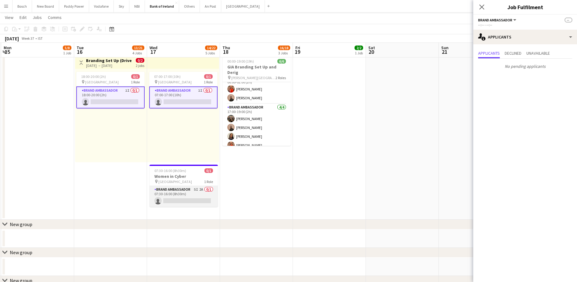
click at [197, 196] on app-card-role "Brand Ambassador 5I 2A 0/1 07:30-16:00 (8h30m) single-neutral-actions" at bounding box center [184, 196] width 68 height 21
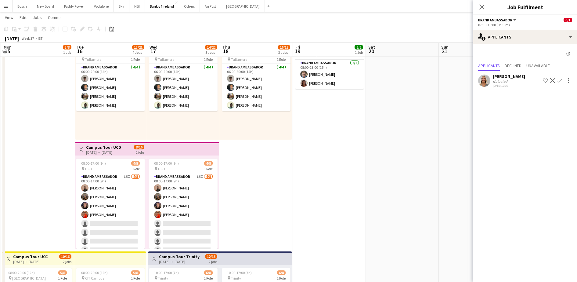
scroll to position [0, 0]
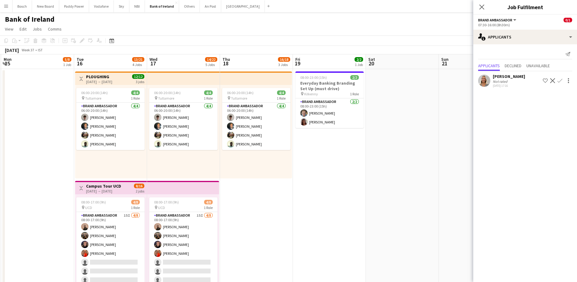
drag, startPoint x: 314, startPoint y: 209, endPoint x: 458, endPoint y: 222, distance: 144.3
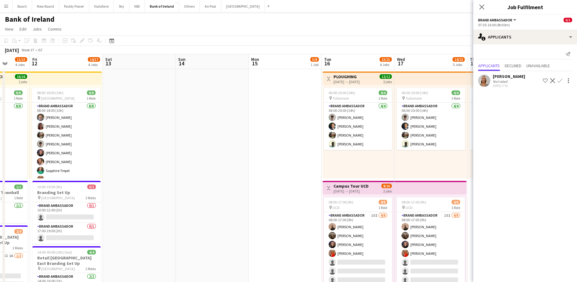
drag, startPoint x: 188, startPoint y: 190, endPoint x: 392, endPoint y: 203, distance: 204.3
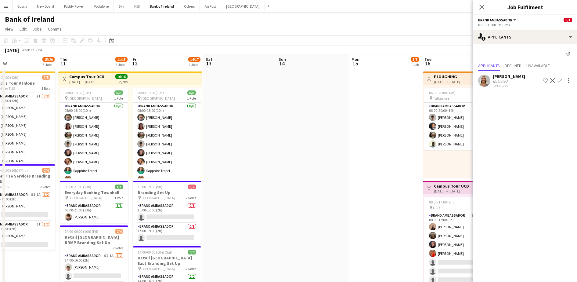
scroll to position [0, 124]
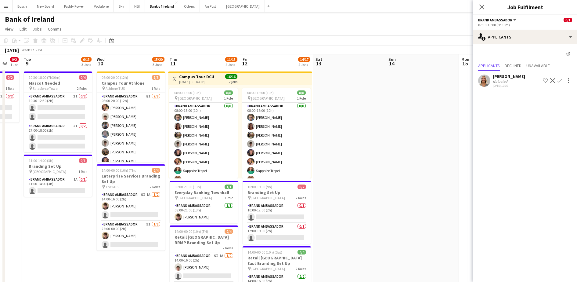
drag, startPoint x: 300, startPoint y: 166, endPoint x: 369, endPoint y: 167, distance: 68.3
click at [71, 103] on app-card-role "Brand Ambassador 2I 0/2 10:30-12:30 (2h) single-neutral-actions single-neutral-…" at bounding box center [58, 108] width 68 height 30
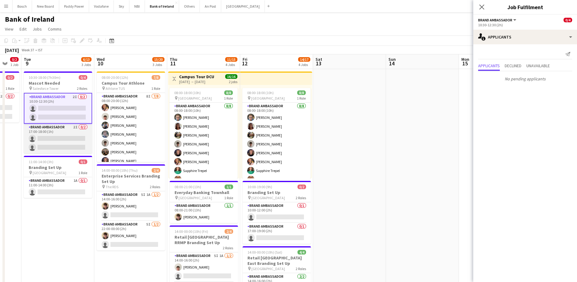
click at [71, 130] on app-card-role "Brand Ambassador 2I 0/2 17:00-18:00 (1h) single-neutral-actions single-neutral-…" at bounding box center [58, 139] width 68 height 30
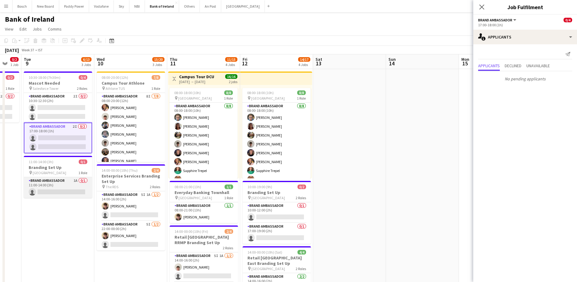
click at [78, 183] on app-card-role "Brand Ambassador 1A 0/1 11:00-14:00 (3h) single-neutral-actions" at bounding box center [58, 187] width 68 height 21
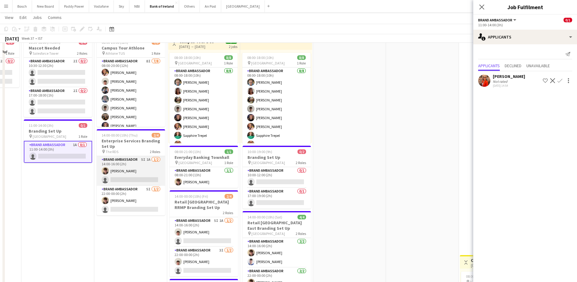
scroll to position [38, 0]
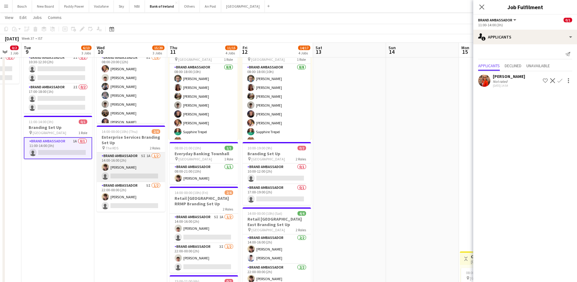
click at [108, 163] on app-card-role "Brand Ambassador 5I 1A [DATE] 14:00-16:00 (2h) [PERSON_NAME] single-neutral-act…" at bounding box center [131, 167] width 68 height 30
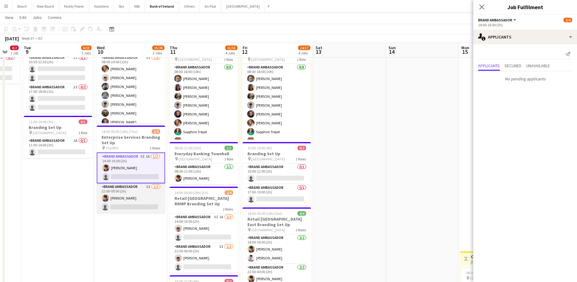
click at [124, 198] on app-card-role "Brand Ambassador 5I [DATE] 22:00-00:00 (2h) [PERSON_NAME] single-neutral-actions" at bounding box center [131, 198] width 68 height 30
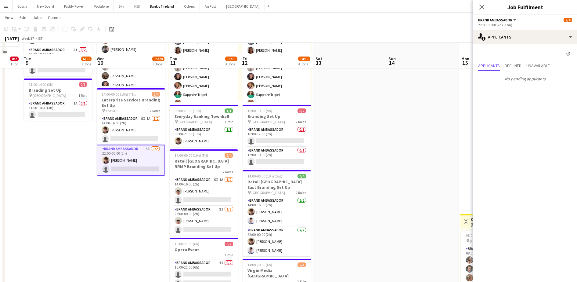
scroll to position [114, 0]
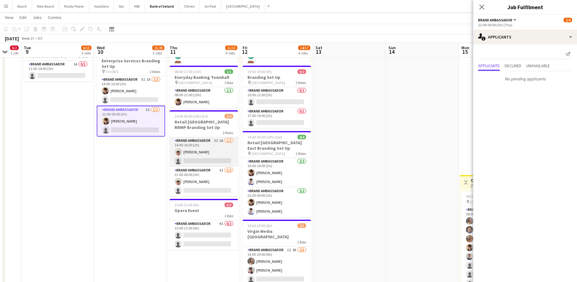
click at [215, 142] on app-card-role "Brand Ambassador 5I 1A [DATE] 14:00-16:00 (2h) [PERSON_NAME] single-neutral-act…" at bounding box center [204, 152] width 68 height 30
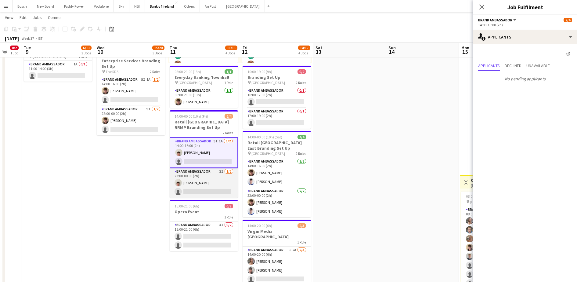
click at [212, 194] on app-card-role "Brand Ambassador 3I [DATE] 22:00-00:00 (2h) [PERSON_NAME] single-neutral-actions" at bounding box center [204, 183] width 68 height 30
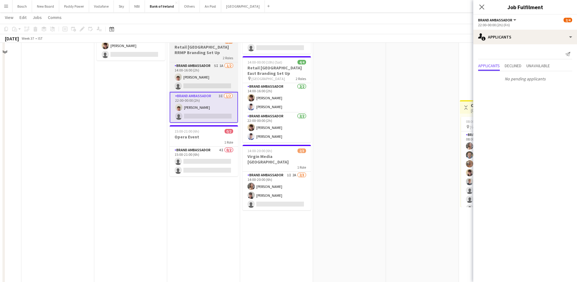
scroll to position [191, 0]
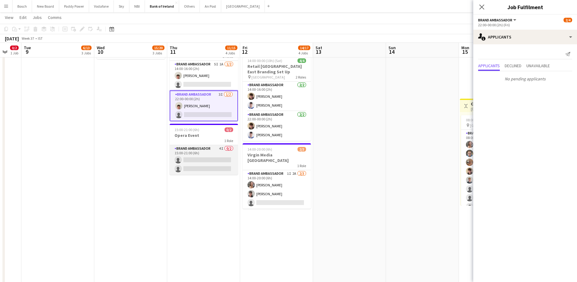
click at [207, 160] on app-card-role "Brand Ambassador 4I 0/2 15:00-21:00 (6h) single-neutral-actions single-neutral-…" at bounding box center [204, 160] width 68 height 30
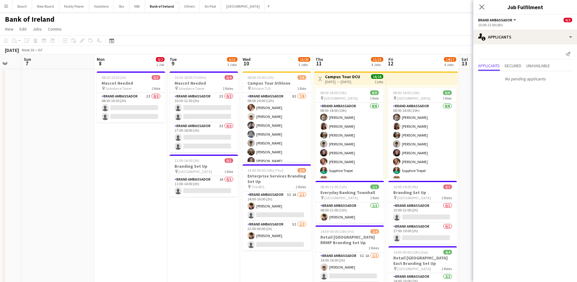
scroll to position [0, 143]
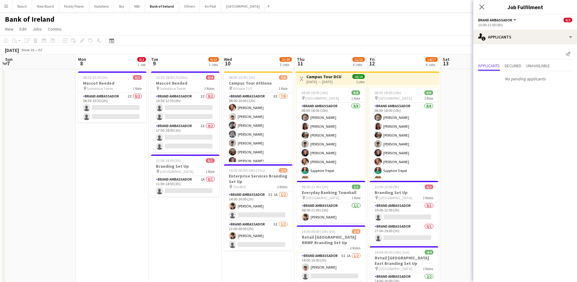
drag, startPoint x: 337, startPoint y: 163, endPoint x: 464, endPoint y: 163, distance: 127.2
click at [111, 99] on app-card-role "Brand Ambassador 2I 0/2 08:30-10:30 (2h) single-neutral-actions single-neutral-…" at bounding box center [112, 108] width 68 height 30
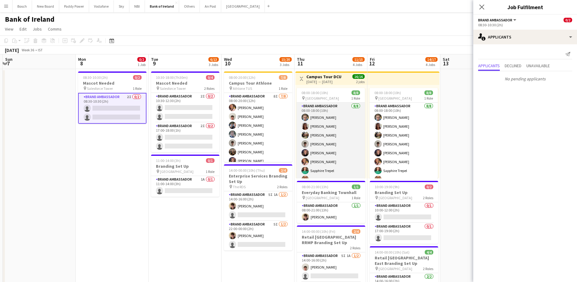
click at [325, 154] on app-card-role "Brand Ambassador [DATE] 08:00-18:00 (10h) [PERSON_NAME] [PERSON_NAME] [PERSON_N…" at bounding box center [331, 144] width 68 height 83
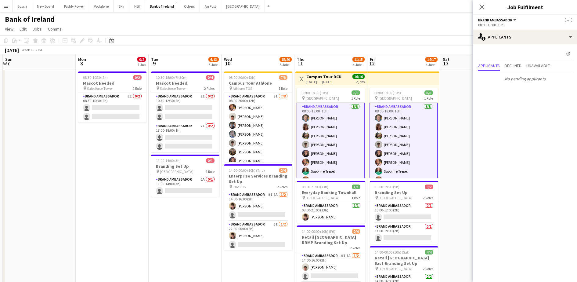
drag, startPoint x: 112, startPoint y: 187, endPoint x: 413, endPoint y: 191, distance: 300.9
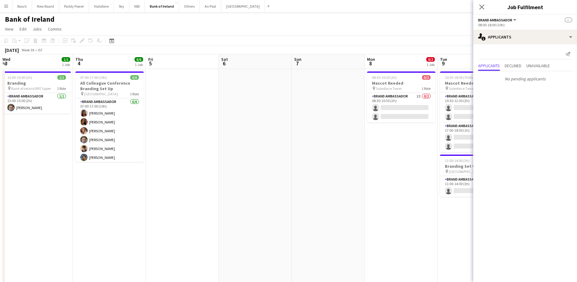
drag, startPoint x: 287, startPoint y: 179, endPoint x: 250, endPoint y: 178, distance: 37.5
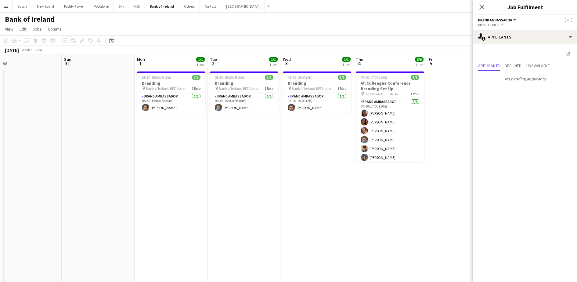
drag, startPoint x: 337, startPoint y: 193, endPoint x: 398, endPoint y: 189, distance: 61.7
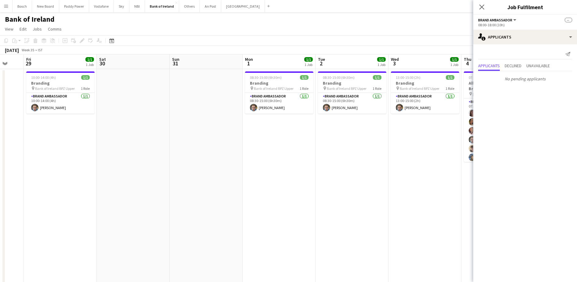
drag, startPoint x: 301, startPoint y: 184, endPoint x: 338, endPoint y: 193, distance: 38.3
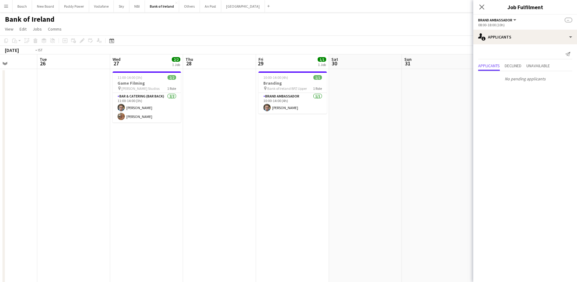
drag, startPoint x: 451, startPoint y: 197, endPoint x: 486, endPoint y: 197, distance: 35.4
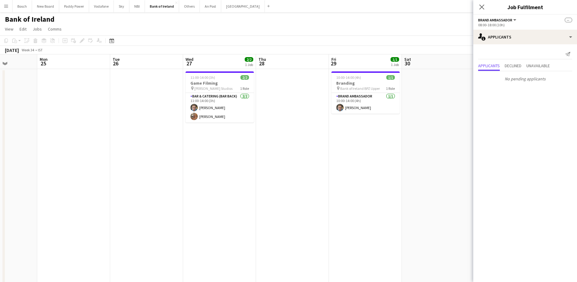
drag, startPoint x: 315, startPoint y: 191, endPoint x: 413, endPoint y: 191, distance: 97.9
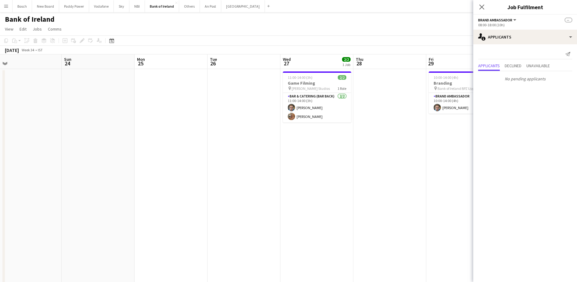
drag, startPoint x: 412, startPoint y: 174, endPoint x: 450, endPoint y: 175, distance: 37.9
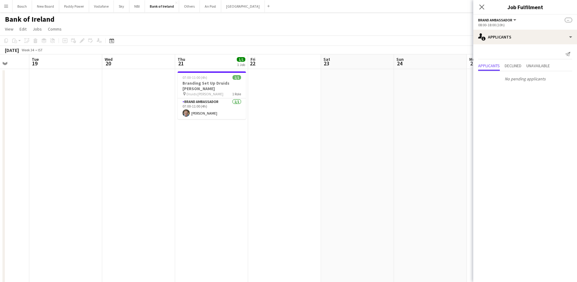
drag, startPoint x: 274, startPoint y: 168, endPoint x: 522, endPoint y: 175, distance: 247.5
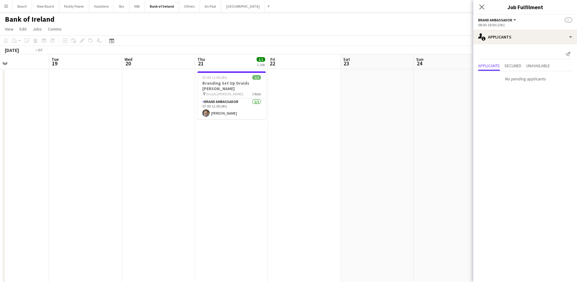
drag, startPoint x: 376, startPoint y: 164, endPoint x: 556, endPoint y: 129, distance: 183.5
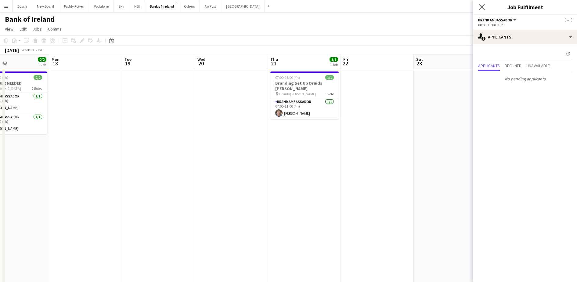
click at [477, 7] on app-icon "Close pop-in" at bounding box center [481, 7] width 9 height 9
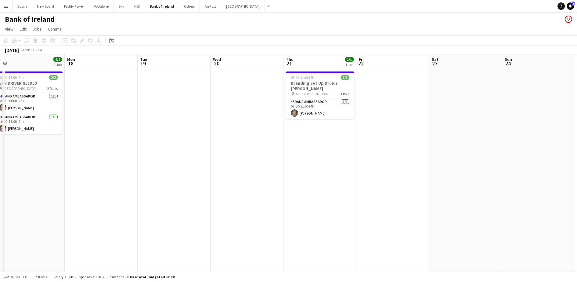
drag, startPoint x: 232, startPoint y: 119, endPoint x: 539, endPoint y: 158, distance: 309.5
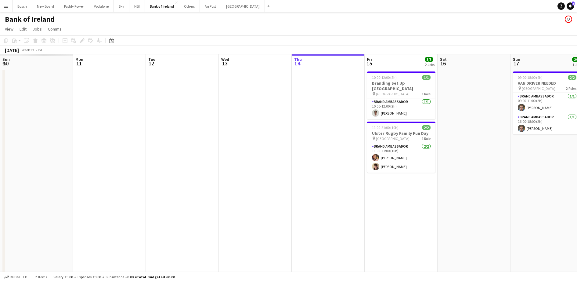
drag, startPoint x: 309, startPoint y: 199, endPoint x: 584, endPoint y: 221, distance: 276.1
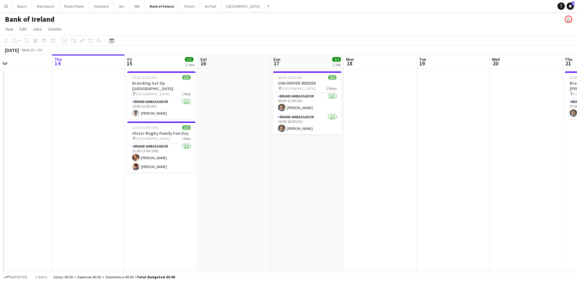
scroll to position [0, 206]
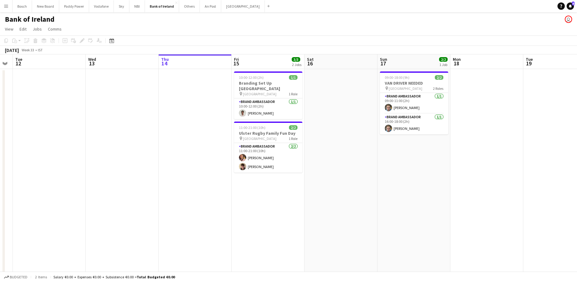
drag, startPoint x: 258, startPoint y: 195, endPoint x: 114, endPoint y: 170, distance: 146.2
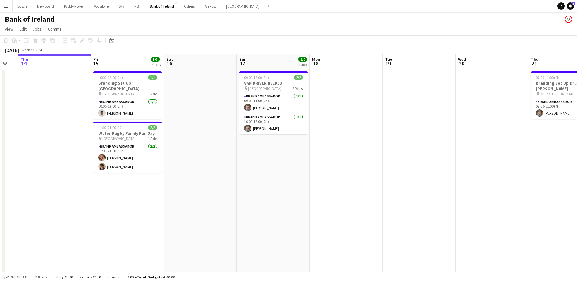
scroll to position [0, 225]
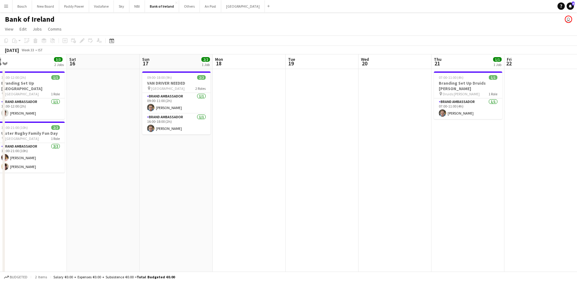
drag, startPoint x: 441, startPoint y: 194, endPoint x: 231, endPoint y: 178, distance: 210.6
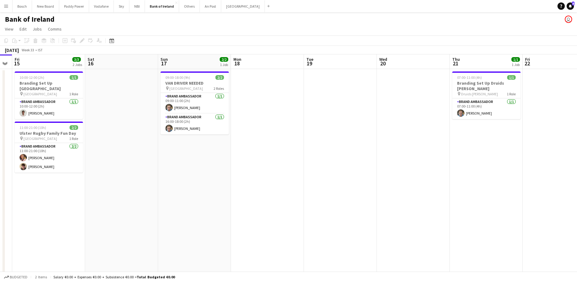
drag, startPoint x: 230, startPoint y: 169, endPoint x: 312, endPoint y: 170, distance: 82.4
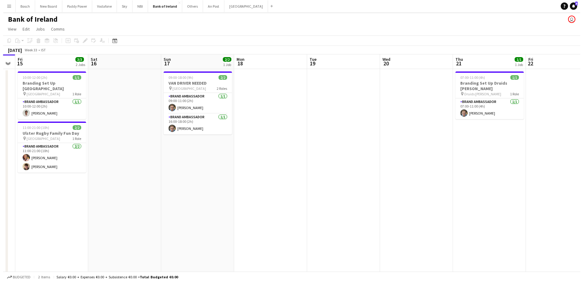
scroll to position [0, 206]
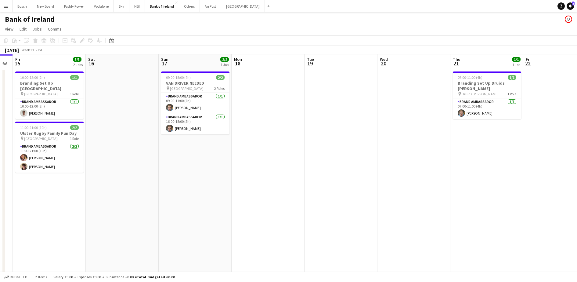
click at [9, 5] on button "Menu" at bounding box center [6, 6] width 12 height 12
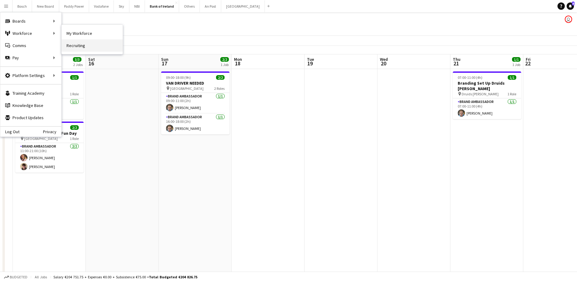
click at [74, 44] on link "Recruiting" at bounding box center [92, 45] width 61 height 12
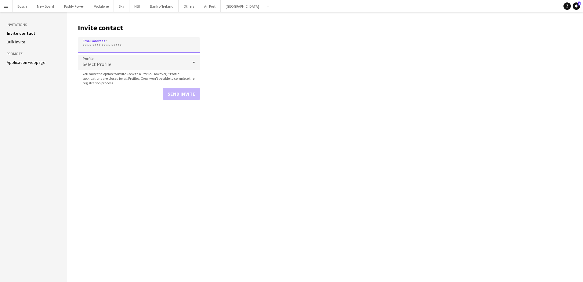
paste input "**********"
type input "**********"
click at [172, 94] on button "Send invite" at bounding box center [181, 94] width 37 height 12
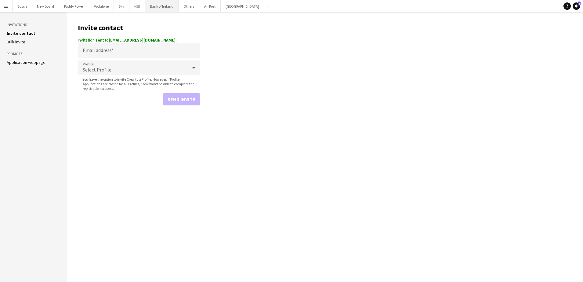
click at [154, 8] on button "Bank of Ireland Close" at bounding box center [162, 6] width 34 height 12
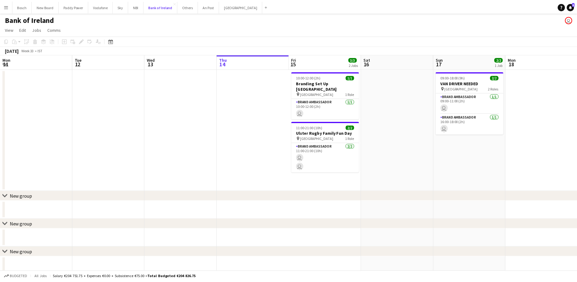
scroll to position [0, 146]
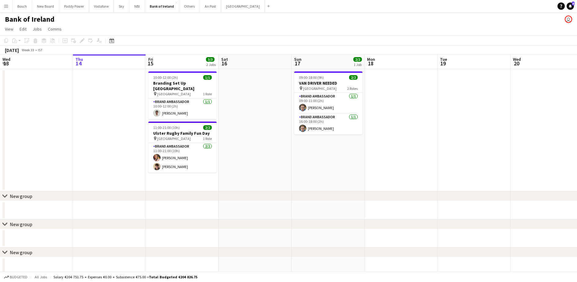
drag, startPoint x: 406, startPoint y: 131, endPoint x: 160, endPoint y: 111, distance: 246.7
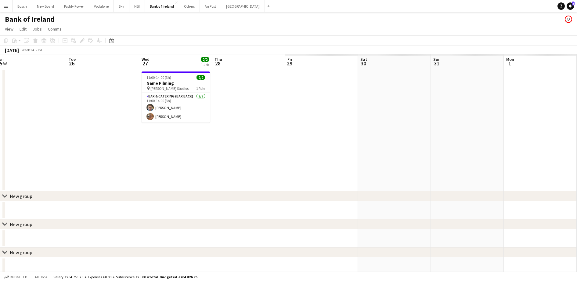
drag, startPoint x: 361, startPoint y: 122, endPoint x: -2, endPoint y: 99, distance: 362.9
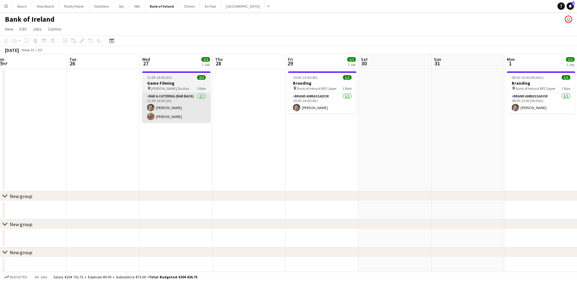
drag, startPoint x: 277, startPoint y: 127, endPoint x: 77, endPoint y: 112, distance: 200.8
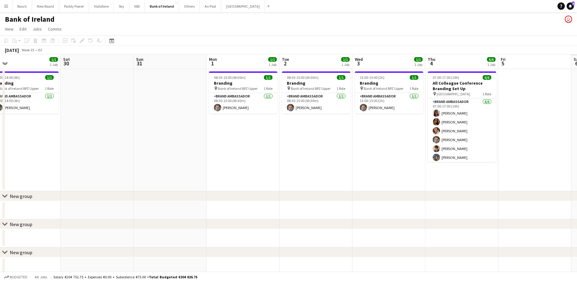
drag, startPoint x: 281, startPoint y: 135, endPoint x: 99, endPoint y: 111, distance: 183.4
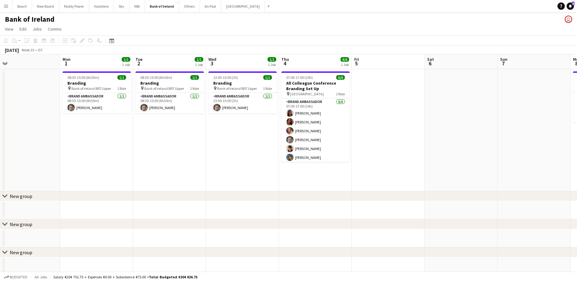
drag, startPoint x: 396, startPoint y: 146, endPoint x: 41, endPoint y: 112, distance: 355.8
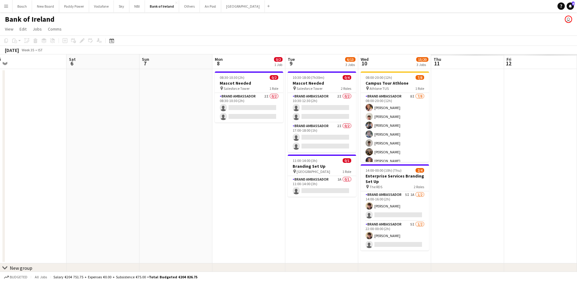
drag, startPoint x: 268, startPoint y: 132, endPoint x: 121, endPoint y: 114, distance: 148.7
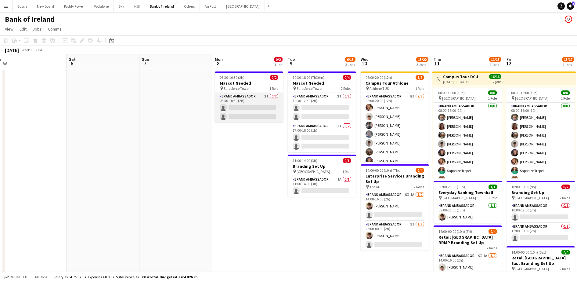
click at [246, 109] on app-card-role "Brand Ambassador 2I 0/2 08:30-10:30 (2h) single-neutral-actions single-neutral-…" at bounding box center [249, 108] width 68 height 30
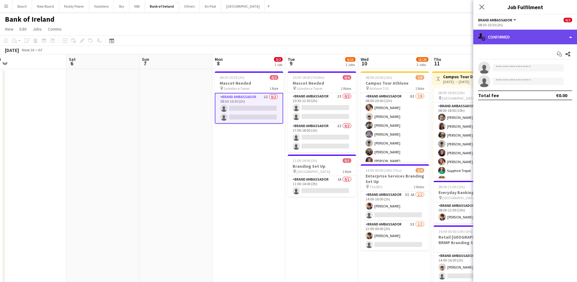
click at [525, 36] on div "single-neutral-actions-check-2 Confirmed" at bounding box center [525, 37] width 104 height 15
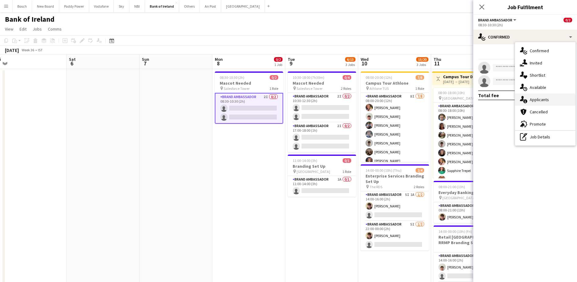
click at [536, 100] on div "single-neutral-actions-information Applicants" at bounding box center [545, 99] width 60 height 12
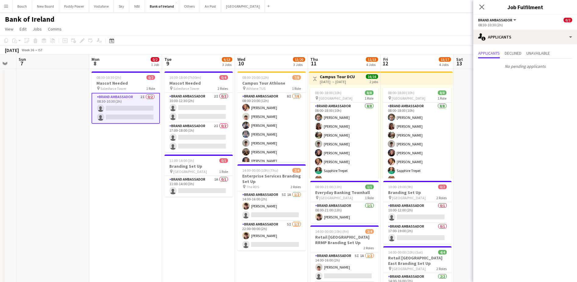
drag, startPoint x: 295, startPoint y: 215, endPoint x: 165, endPoint y: 196, distance: 131.1
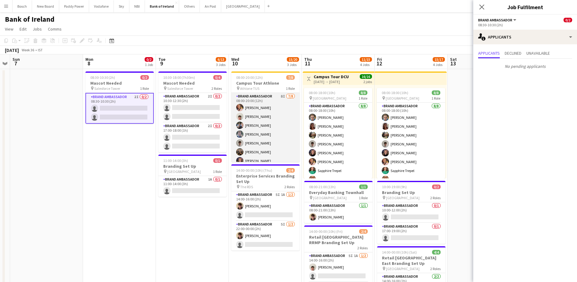
click at [240, 117] on app-user-avatar at bounding box center [239, 116] width 7 height 7
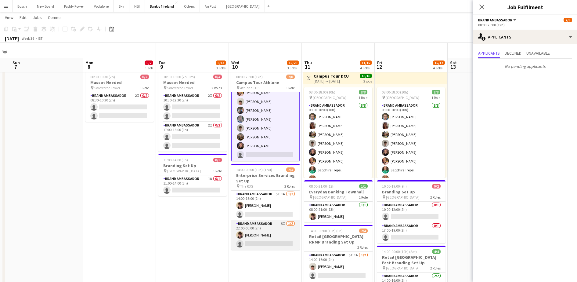
scroll to position [114, 0]
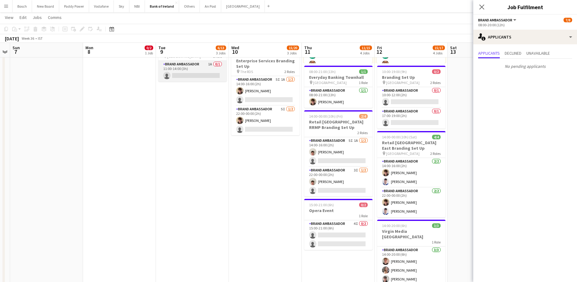
click at [168, 67] on app-card-role "Brand Ambassador 1A 0/1 11:00-14:00 (3h) single-neutral-actions" at bounding box center [192, 71] width 68 height 21
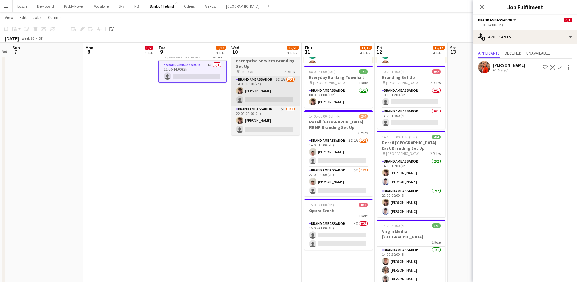
scroll to position [14, 0]
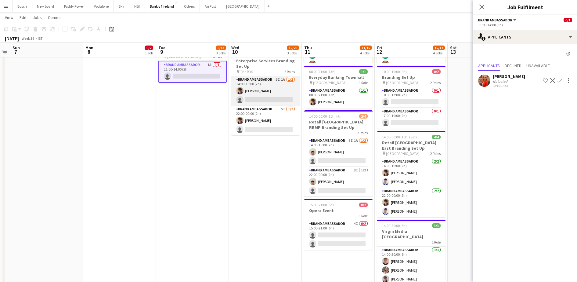
click at [264, 95] on app-card-role "Brand Ambassador 5I 1A [DATE] 14:00-16:00 (2h) [PERSON_NAME] single-neutral-act…" at bounding box center [265, 91] width 68 height 30
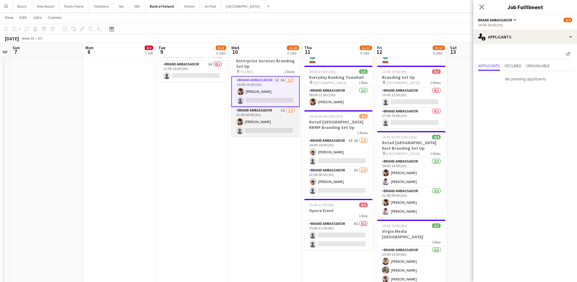
click at [265, 128] on app-card-role "Brand Ambassador 5I [DATE] 22:00-00:00 (2h) [PERSON_NAME] single-neutral-actions" at bounding box center [265, 122] width 68 height 30
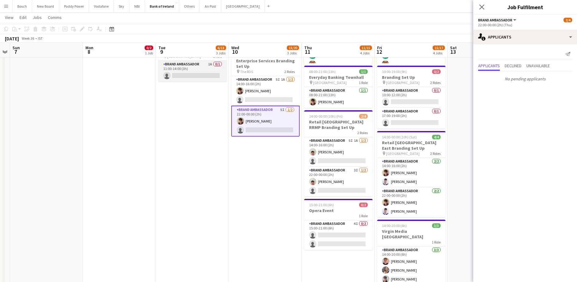
click at [183, 74] on app-card-role "Brand Ambassador 1A 0/1 11:00-14:00 (3h) single-neutral-actions" at bounding box center [192, 71] width 68 height 21
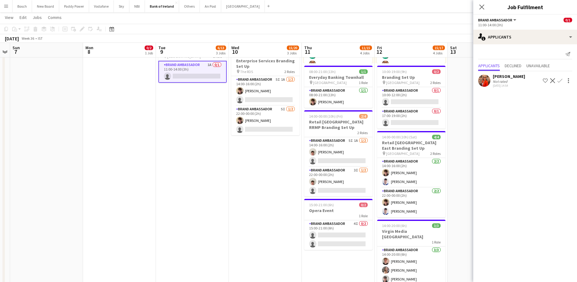
click at [562, 80] on app-icon "Confirm" at bounding box center [559, 80] width 5 height 5
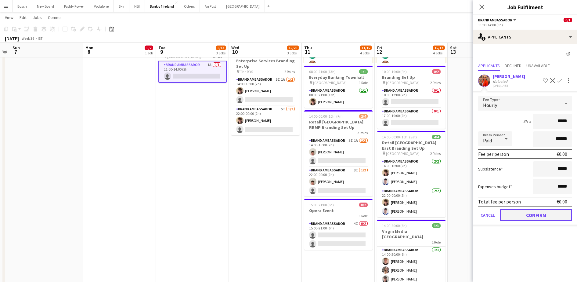
click at [546, 214] on button "Confirm" at bounding box center [536, 215] width 72 height 12
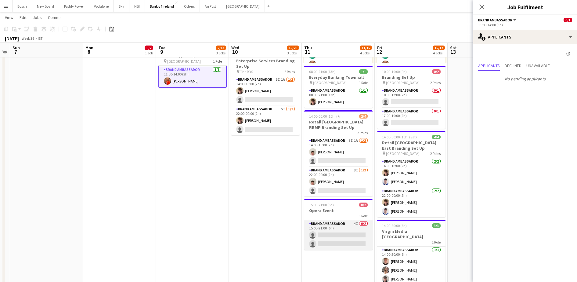
click at [334, 226] on app-card-role "Brand Ambassador 4I 0/2 15:00-21:00 (6h) single-neutral-actions single-neutral-…" at bounding box center [338, 235] width 68 height 30
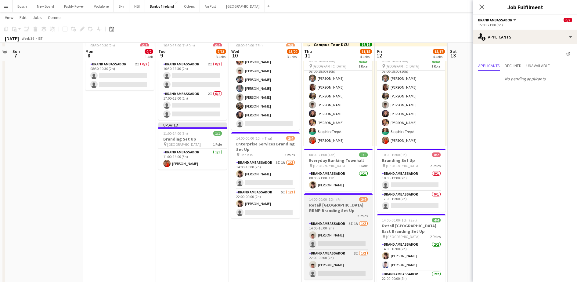
scroll to position [38, 0]
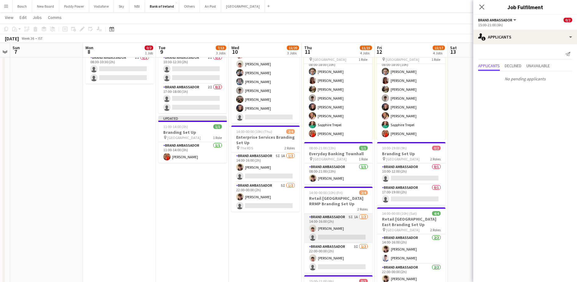
click at [334, 232] on app-card-role "Brand Ambassador 5I 1A [DATE] 14:00-16:00 (2h) [PERSON_NAME] single-neutral-act…" at bounding box center [338, 228] width 68 height 30
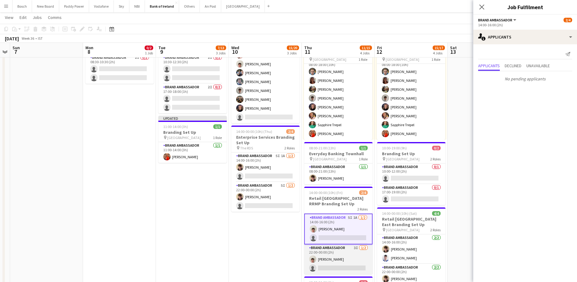
click at [339, 250] on app-card-role "Brand Ambassador 3I [DATE] 22:00-00:00 (2h) [PERSON_NAME] single-neutral-actions" at bounding box center [338, 259] width 68 height 30
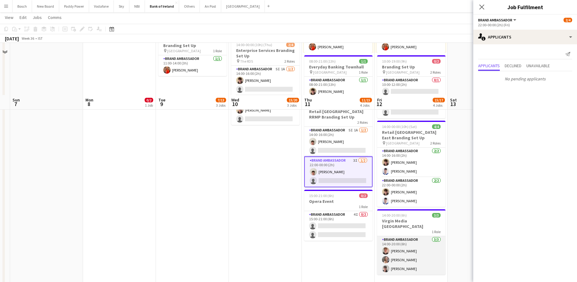
scroll to position [191, 0]
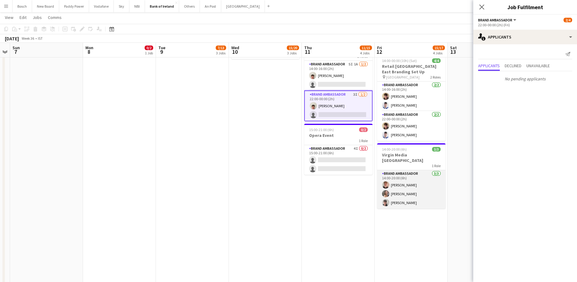
click at [411, 192] on app-card-role "Brand Ambassador [DATE] 14:00-20:00 (6h) [PERSON_NAME] [PERSON_NAME] [PERSON_NA…" at bounding box center [411, 189] width 68 height 38
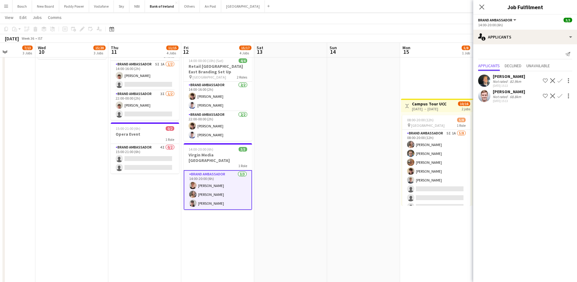
drag, startPoint x: 409, startPoint y: 179, endPoint x: 216, endPoint y: 151, distance: 195.4
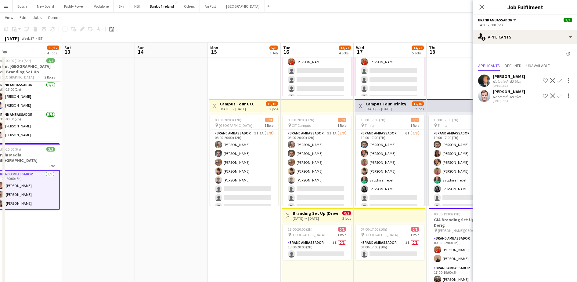
drag, startPoint x: 287, startPoint y: 153, endPoint x: 95, endPoint y: 140, distance: 192.7
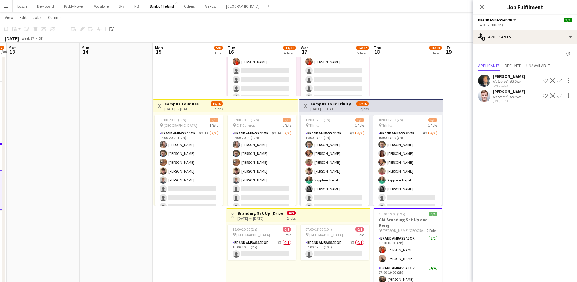
drag, startPoint x: 105, startPoint y: 154, endPoint x: 10, endPoint y: 151, distance: 95.5
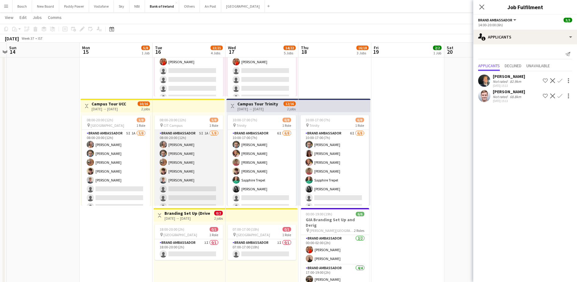
click at [208, 172] on app-card-role "Brand Ambassador 5I 1A [DATE] 08:00-20:00 (12h) [PERSON_NAME] [PERSON_NAME] [PE…" at bounding box center [189, 171] width 68 height 83
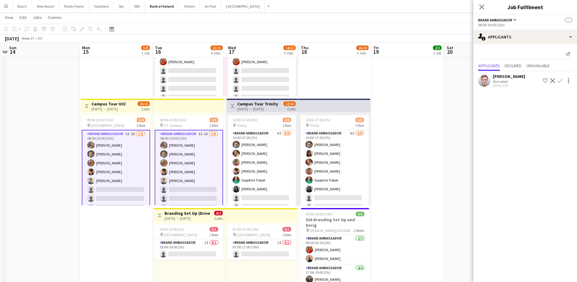
click at [493, 75] on div "[PERSON_NAME]" at bounding box center [509, 76] width 32 height 5
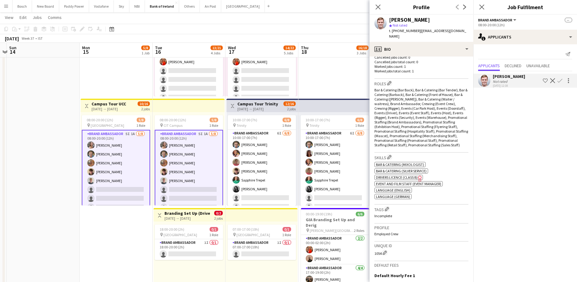
scroll to position [191, 0]
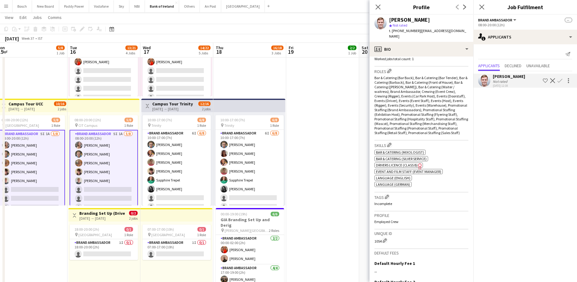
drag, startPoint x: 125, startPoint y: 233, endPoint x: 40, endPoint y: 220, distance: 86.0
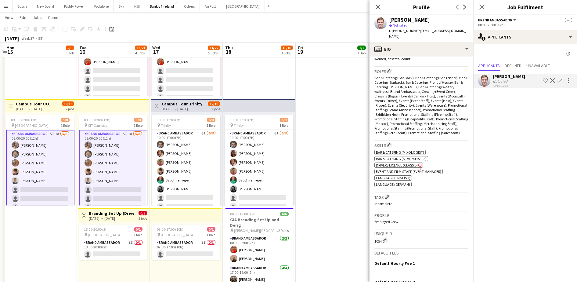
drag, startPoint x: 40, startPoint y: 220, endPoint x: 49, endPoint y: 220, distance: 9.5
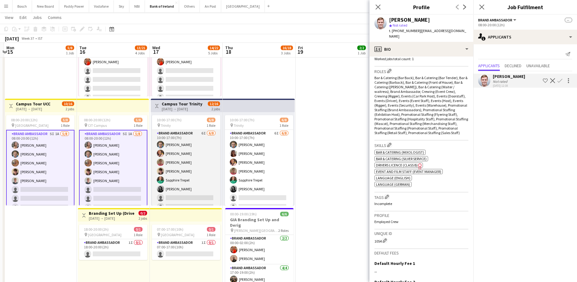
click at [166, 169] on app-card-role "Brand Ambassador 6I [DATE] 10:00-17:00 (7h) [PERSON_NAME] [PERSON_NAME] [PERSON…" at bounding box center [186, 171] width 68 height 83
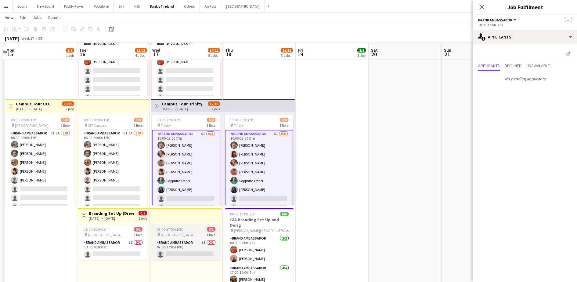
scroll to position [229, 0]
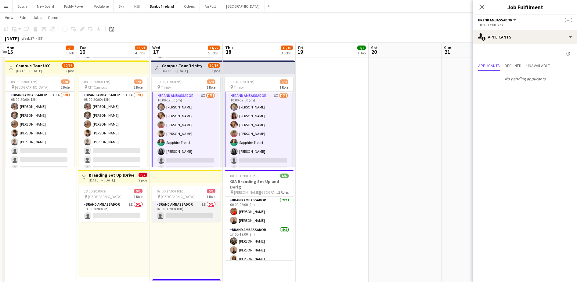
click at [191, 205] on app-card-role "Brand Ambassador 1I 0/1 07:00-17:00 (10h) single-neutral-actions" at bounding box center [186, 211] width 68 height 21
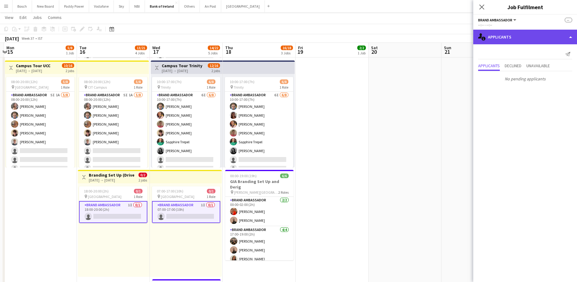
click at [514, 37] on div "single-neutral-actions-information Applicants" at bounding box center [525, 37] width 104 height 15
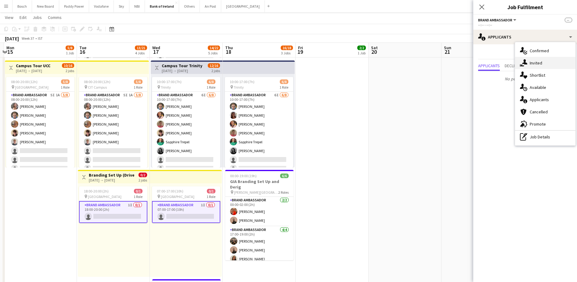
click at [542, 65] on div "single-neutral-actions-share-1 Invited" at bounding box center [545, 63] width 60 height 12
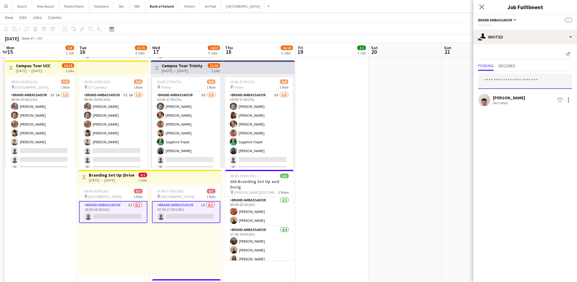
click at [512, 81] on input "text" at bounding box center [525, 81] width 94 height 15
type input "****"
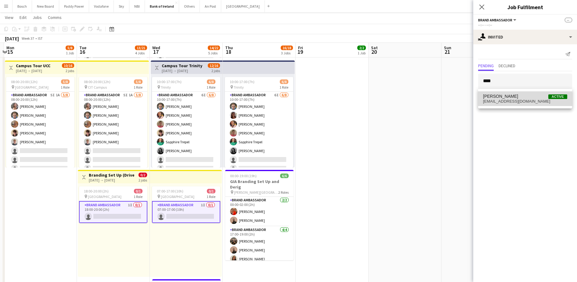
click at [505, 99] on span "[EMAIL_ADDRESS][DOMAIN_NAME]" at bounding box center [525, 101] width 84 height 5
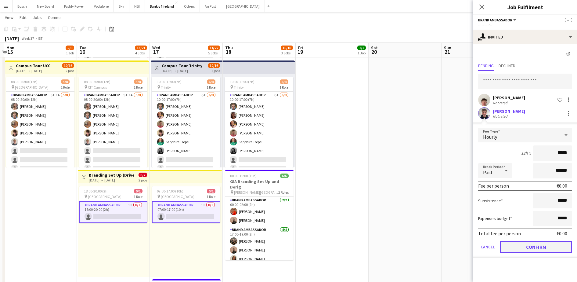
click at [567, 247] on button "Confirm" at bounding box center [536, 246] width 72 height 12
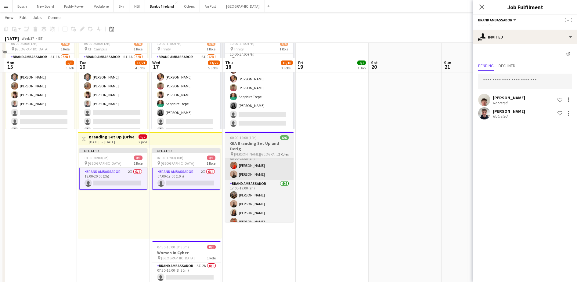
scroll to position [305, 0]
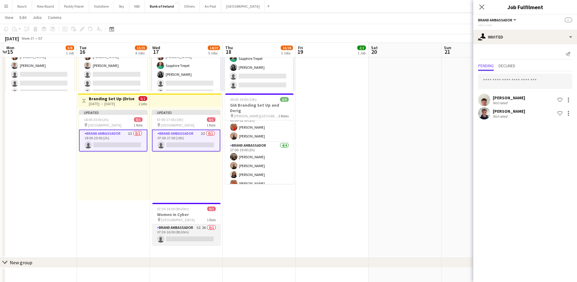
click at [188, 236] on app-card-role "Brand Ambassador 5I 2A 0/1 07:30-16:00 (8h30m) single-neutral-actions" at bounding box center [186, 234] width 68 height 21
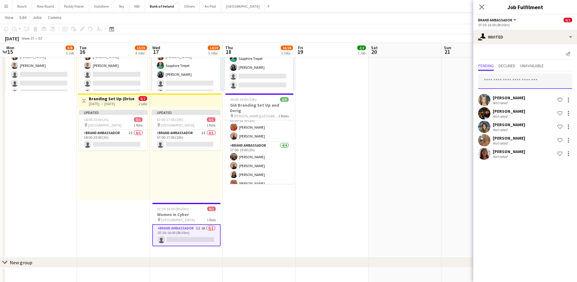
click at [509, 84] on input "text" at bounding box center [525, 81] width 94 height 15
click at [570, 152] on div at bounding box center [568, 153] width 7 height 7
click at [512, 144] on div at bounding box center [288, 141] width 577 height 282
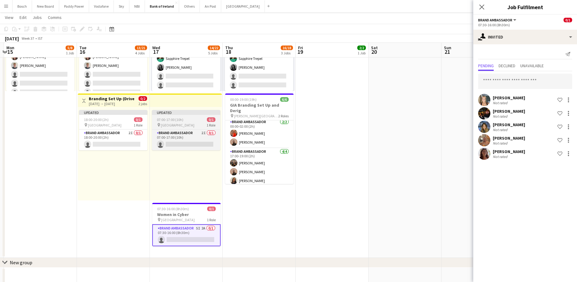
scroll to position [0, 0]
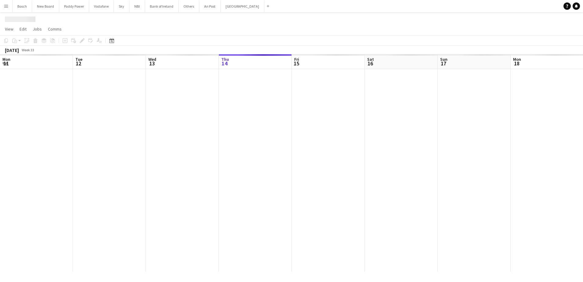
drag, startPoint x: 320, startPoint y: 147, endPoint x: 146, endPoint y: 147, distance: 174.2
click at [146, 147] on app-calendar-viewport "Mon 11 Tue 12 Wed 13 Thu 14 Fri 15 Sat 16 Sun 17 Mon 18 Tue 19 Wed 20 Thu 21 Fr…" at bounding box center [291, 162] width 583 height 217
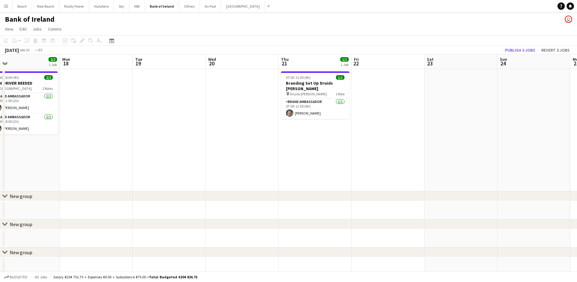
drag, startPoint x: 435, startPoint y: 134, endPoint x: 106, endPoint y: 145, distance: 328.5
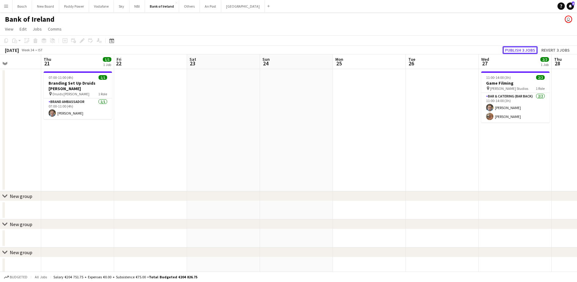
drag, startPoint x: 513, startPoint y: 52, endPoint x: 514, endPoint y: 67, distance: 15.0
click at [514, 53] on button "Publish 3 jobs" at bounding box center [520, 50] width 35 height 8
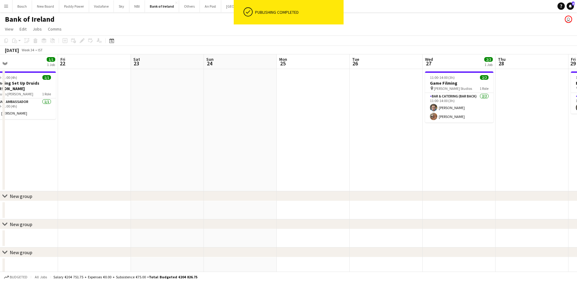
drag, startPoint x: 457, startPoint y: 138, endPoint x: 254, endPoint y: 124, distance: 202.8
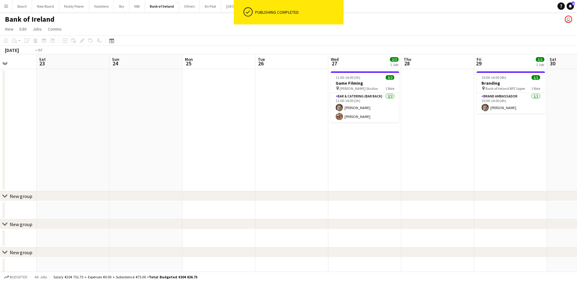
drag, startPoint x: 332, startPoint y: 139, endPoint x: 326, endPoint y: 136, distance: 6.4
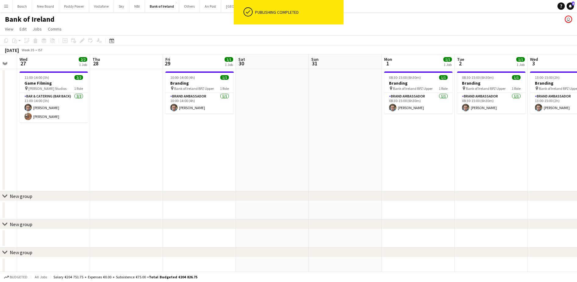
drag, startPoint x: 436, startPoint y: 133, endPoint x: 350, endPoint y: 132, distance: 85.7
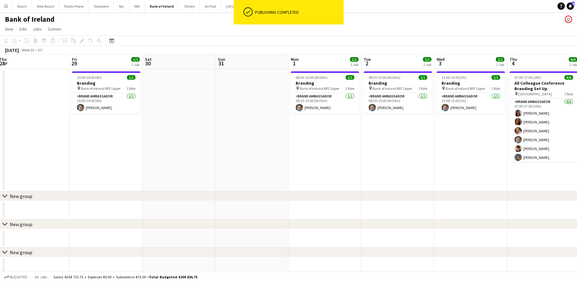
drag, startPoint x: 470, startPoint y: 140, endPoint x: 365, endPoint y: 139, distance: 105.3
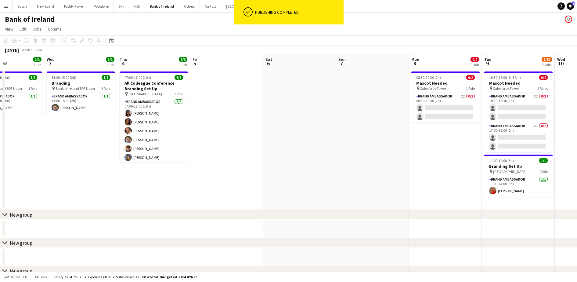
drag, startPoint x: 550, startPoint y: 150, endPoint x: 56, endPoint y: 132, distance: 494.0
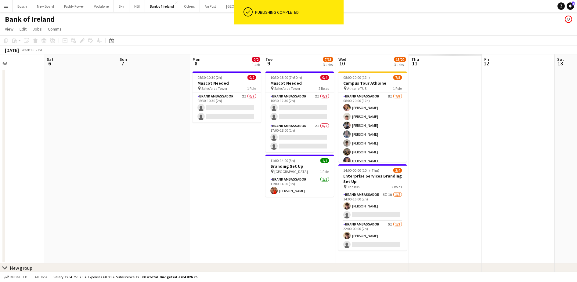
scroll to position [0, 152]
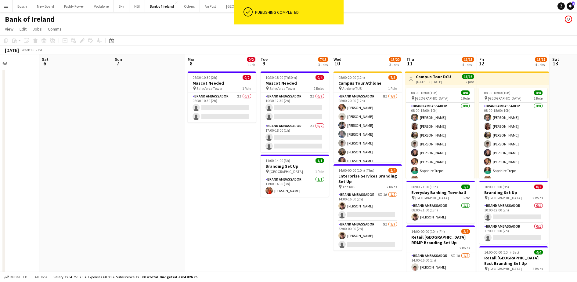
drag, startPoint x: 303, startPoint y: 146, endPoint x: 76, endPoint y: 129, distance: 227.6
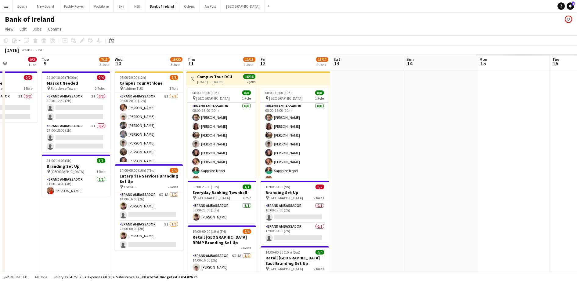
scroll to position [0, 179]
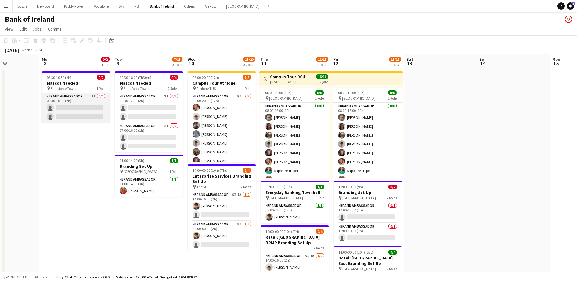
click at [75, 107] on app-card-role "Brand Ambassador 2I 0/2 08:30-10:30 (2h) single-neutral-actions single-neutral-…" at bounding box center [76, 108] width 68 height 30
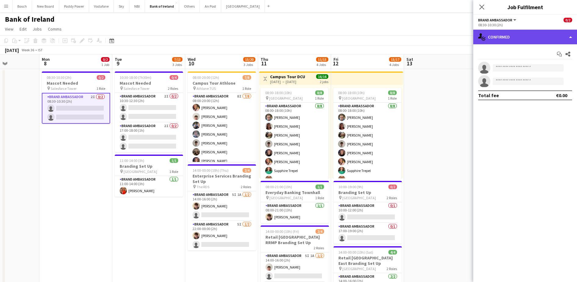
click at [554, 30] on div "single-neutral-actions-check-2 Confirmed" at bounding box center [525, 37] width 104 height 15
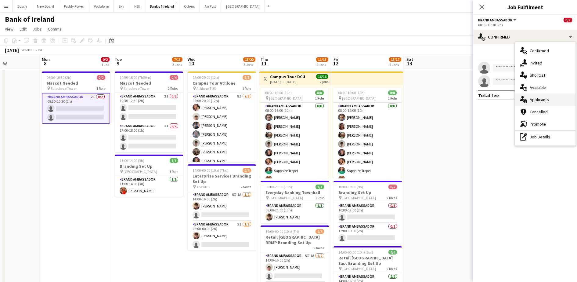
click at [555, 99] on div "single-neutral-actions-information Applicants" at bounding box center [545, 99] width 60 height 12
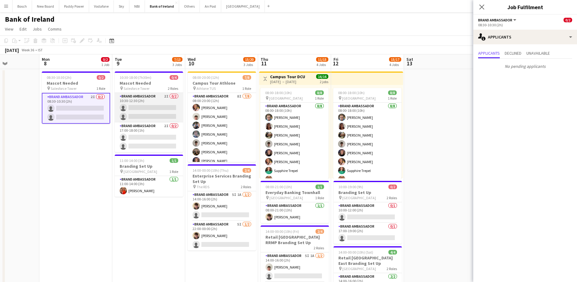
click at [151, 107] on app-card-role "Brand Ambassador 2I 0/2 10:30-12:30 (2h) single-neutral-actions single-neutral-…" at bounding box center [149, 108] width 68 height 30
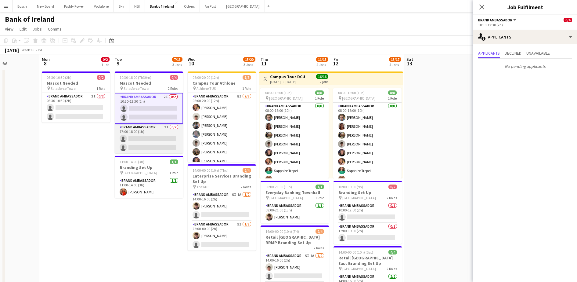
click at [154, 141] on app-card-role "Brand Ambassador 2I 0/2 17:00-18:00 (1h) single-neutral-actions single-neutral-…" at bounding box center [149, 139] width 68 height 30
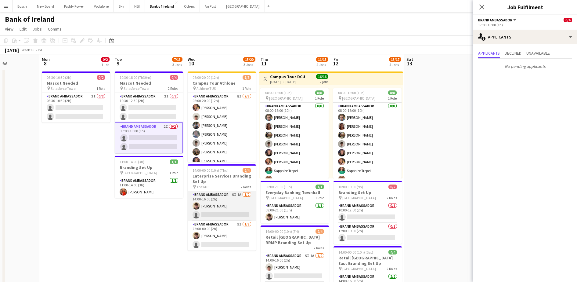
click at [217, 201] on app-card-role "Brand Ambassador 5I 1A [DATE] 14:00-16:00 (2h) [PERSON_NAME] single-neutral-act…" at bounding box center [222, 206] width 68 height 30
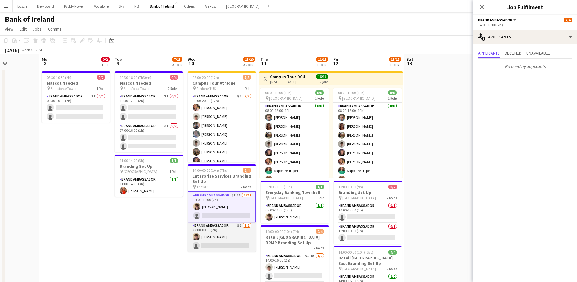
click at [226, 240] on app-card-role "Brand Ambassador 5I [DATE] 22:00-00:00 (2h) [PERSON_NAME] single-neutral-actions" at bounding box center [222, 237] width 68 height 30
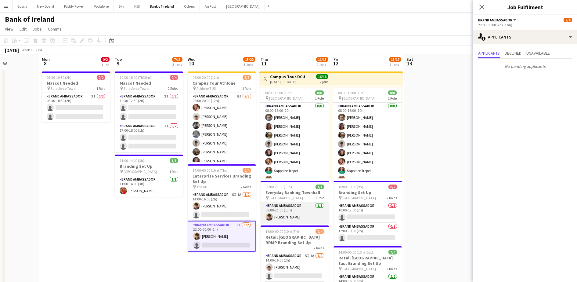
click at [299, 207] on app-card-role "Brand Ambassador 1/1 08:00-21:00 (13h) David Woods" at bounding box center [295, 212] width 68 height 21
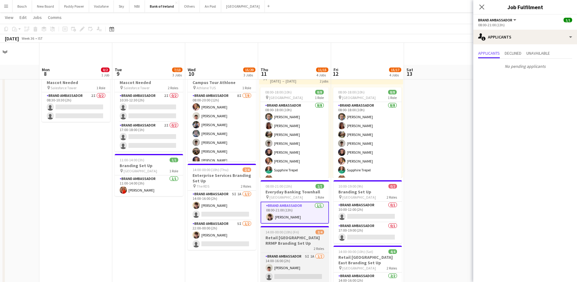
scroll to position [76, 0]
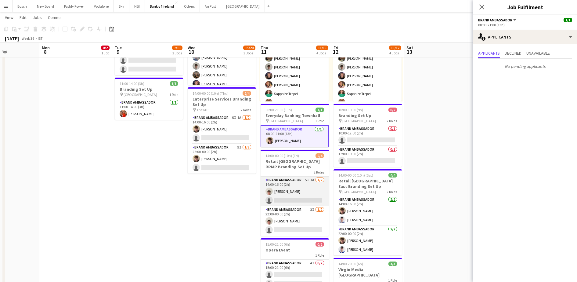
click at [306, 187] on app-card-role "Brand Ambassador 5I 1A [DATE] 14:00-16:00 (2h) [PERSON_NAME] single-neutral-act…" at bounding box center [295, 191] width 68 height 30
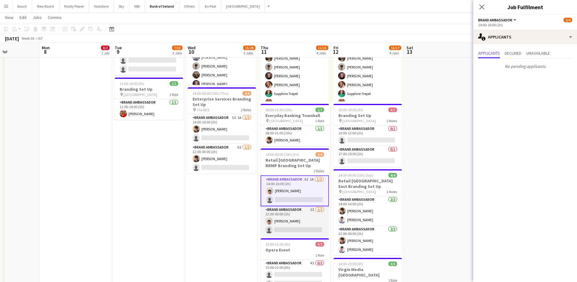
click at [308, 224] on app-card-role "Brand Ambassador 3I [DATE] 22:00-00:00 (2h) [PERSON_NAME] single-neutral-actions" at bounding box center [295, 221] width 68 height 30
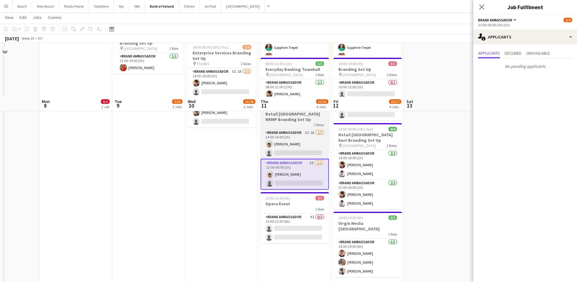
scroll to position [191, 0]
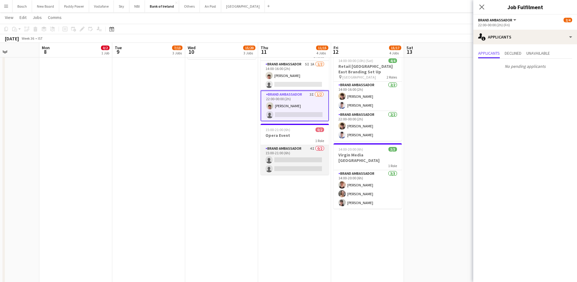
click at [295, 166] on app-card-role "Brand Ambassador 4I 0/2 15:00-21:00 (6h) single-neutral-actions single-neutral-…" at bounding box center [295, 160] width 68 height 30
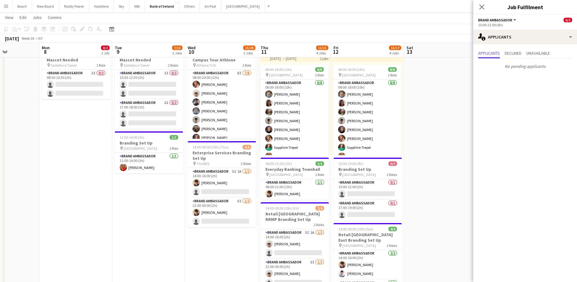
scroll to position [0, 0]
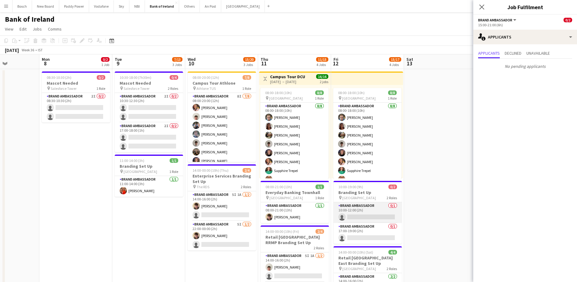
click at [370, 215] on app-card-role "Brand Ambassador 0/1 10:00-12:00 (2h) single-neutral-actions" at bounding box center [367, 212] width 68 height 21
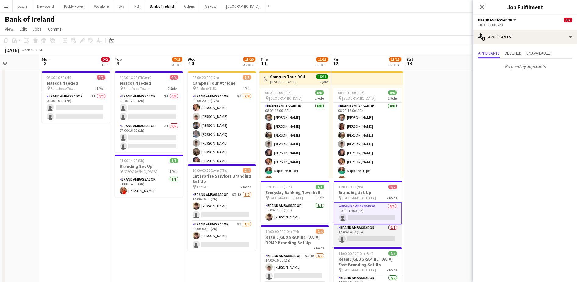
click at [364, 229] on app-card-role "Brand Ambassador 0/1 17:00-19:00 (2h) single-neutral-actions" at bounding box center [367, 234] width 68 height 21
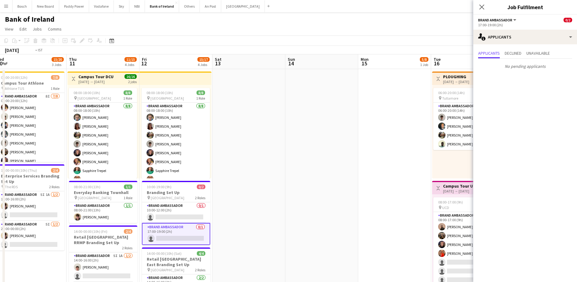
drag, startPoint x: 416, startPoint y: 169, endPoint x: 31, endPoint y: 110, distance: 390.1
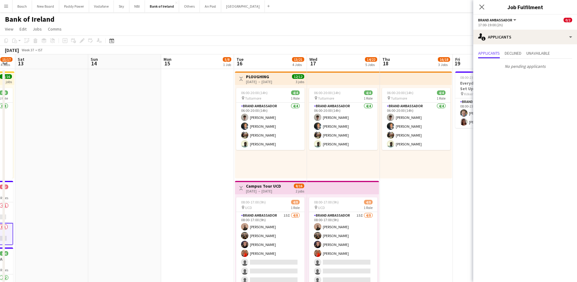
drag, startPoint x: 255, startPoint y: 142, endPoint x: 206, endPoint y: 135, distance: 49.2
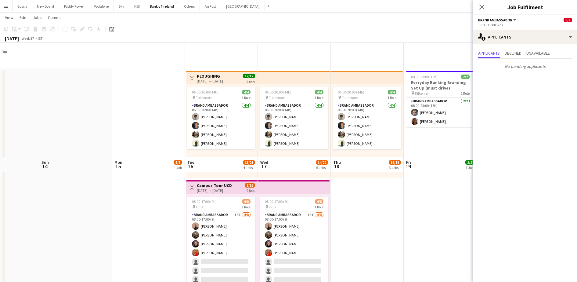
scroll to position [114, 0]
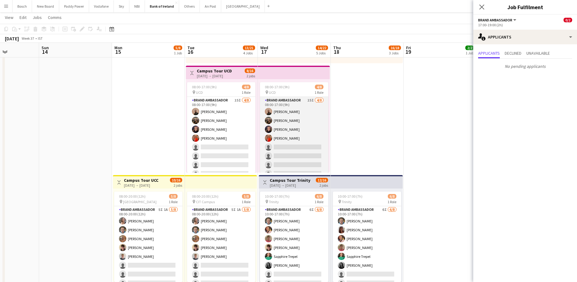
click at [288, 135] on app-card-role "Brand Ambassador 15I [DATE] 08:00-17:00 (9h) [PERSON_NAME] [PERSON_NAME] [PERSO…" at bounding box center [294, 138] width 68 height 83
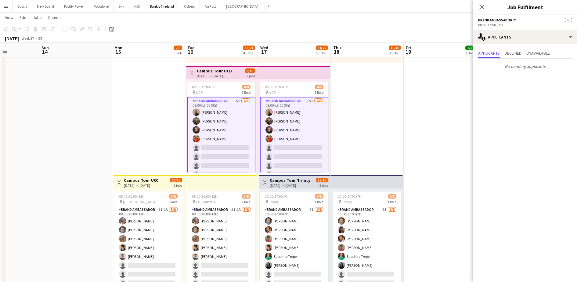
drag, startPoint x: 226, startPoint y: 245, endPoint x: 255, endPoint y: 245, distance: 29.6
click at [226, 245] on app-card-role "Brand Ambassador 5I 1A [DATE] 08:00-20:00 (12h) [PERSON_NAME] [PERSON_NAME] [PE…" at bounding box center [221, 247] width 68 height 83
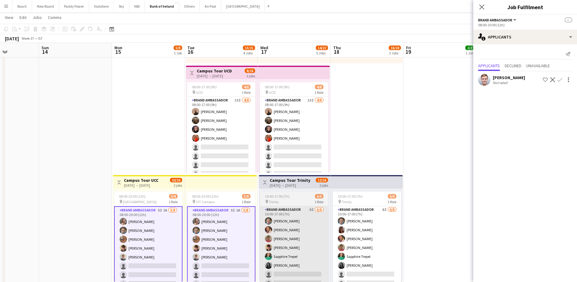
scroll to position [0, 179]
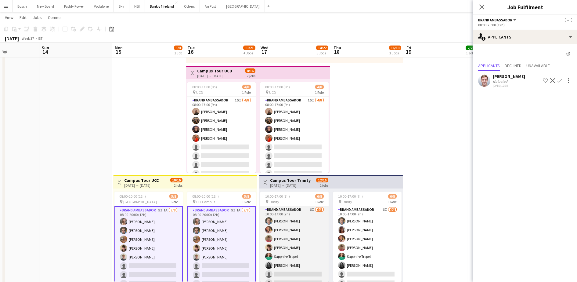
click at [308, 246] on app-card-role "Brand Ambassador 6I [DATE] 10:00-17:00 (7h) [PERSON_NAME] [PERSON_NAME] [PERSON…" at bounding box center [294, 247] width 68 height 83
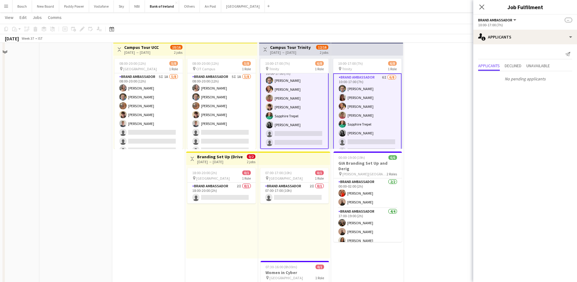
scroll to position [267, 0]
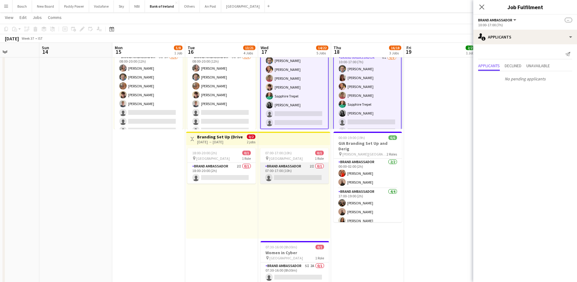
click at [284, 173] on app-card-role "Brand Ambassador 2I 0/1 07:00-17:00 (10h) single-neutral-actions" at bounding box center [294, 173] width 68 height 21
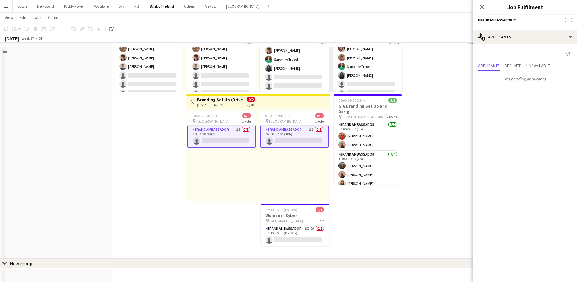
scroll to position [305, 0]
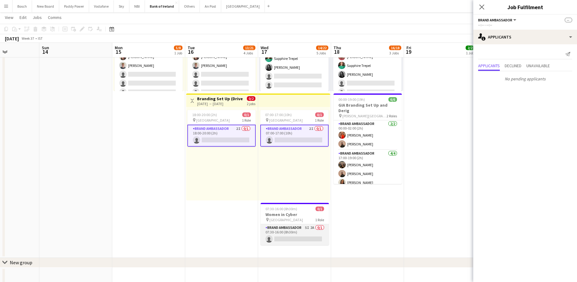
click at [294, 233] on app-card-role "Brand Ambassador 5I 2A 0/1 07:30-16:00 (8h30m) single-neutral-actions" at bounding box center [295, 234] width 68 height 21
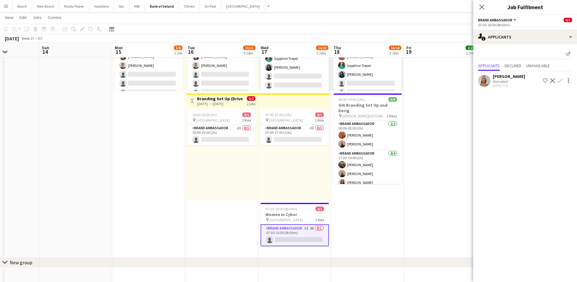
drag, startPoint x: 121, startPoint y: 179, endPoint x: 383, endPoint y: 186, distance: 262.2
click at [392, 185] on app-calendar-viewport "Thu 11 11/15 4 Jobs Fri 12 15/17 4 Jobs Sat 13 Sun 14 Mon 15 5/8 1 Job Tue 16 1…" at bounding box center [288, 245] width 577 height 1053
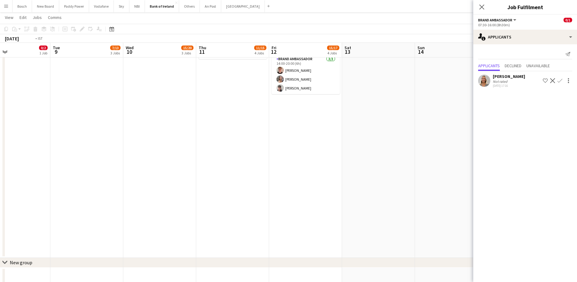
drag, startPoint x: 353, startPoint y: 179, endPoint x: 389, endPoint y: 176, distance: 36.5
click at [466, 185] on app-calendar-viewport "Sun 7 Mon 8 0/2 1 Job Tue 9 7/13 3 Jobs Wed 10 15/20 3 Jobs Thu 11 11/15 4 Jobs…" at bounding box center [288, 245] width 577 height 1053
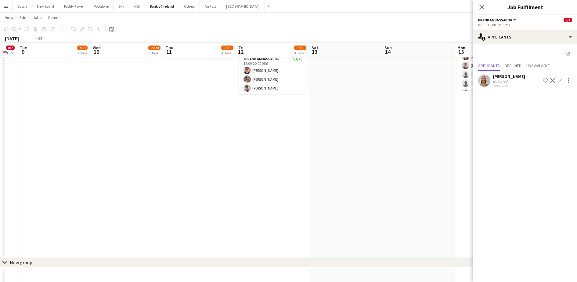
click at [293, 163] on app-calendar-viewport "Sun 7 Mon 8 0/2 1 Job Tue 9 7/13 3 Jobs Wed 10 15/20 3 Jobs Thu 11 11/15 4 Jobs…" at bounding box center [288, 245] width 577 height 1053
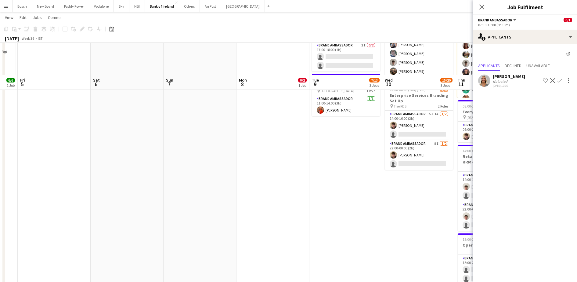
scroll to position [0, 0]
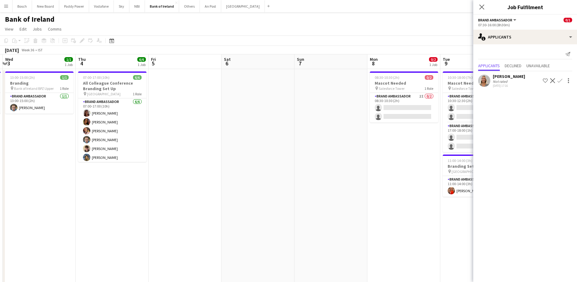
drag, startPoint x: 142, startPoint y: 142, endPoint x: 345, endPoint y: 150, distance: 204.0
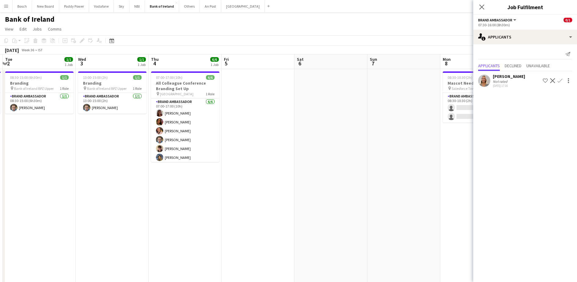
drag, startPoint x: 343, startPoint y: 140, endPoint x: 193, endPoint y: 139, distance: 150.4
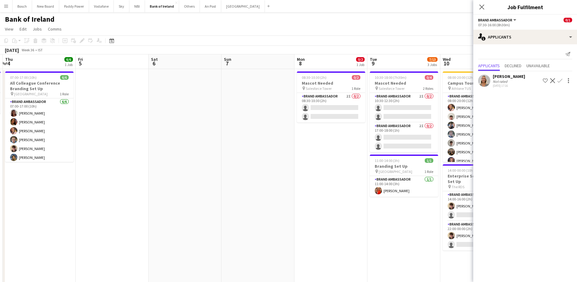
scroll to position [0, 221]
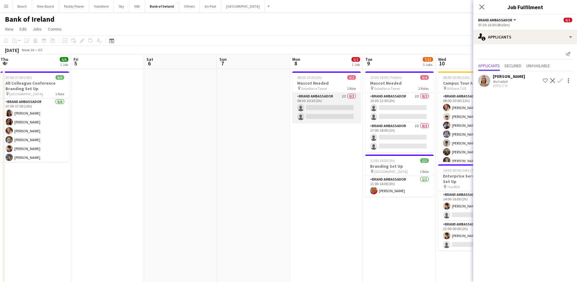
click at [329, 112] on app-card-role "Brand Ambassador 2I 0/2 08:30-10:30 (2h) single-neutral-actions single-neutral-…" at bounding box center [326, 108] width 68 height 30
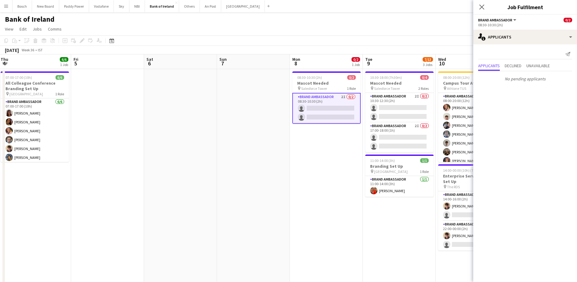
drag, startPoint x: 357, startPoint y: 138, endPoint x: 228, endPoint y: 142, distance: 129.1
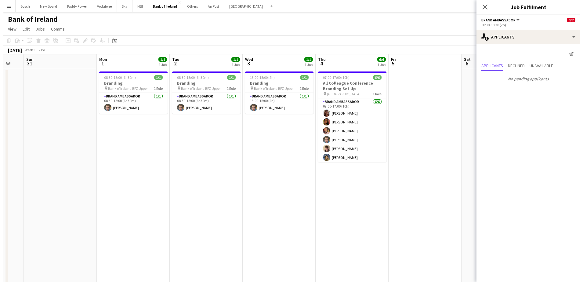
scroll to position [0, 152]
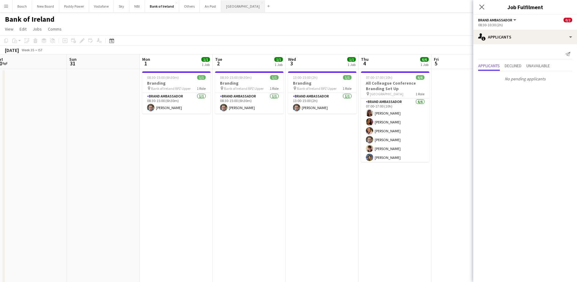
click at [226, 6] on button "[GEOGRAPHIC_DATA] Close" at bounding box center [243, 6] width 44 height 12
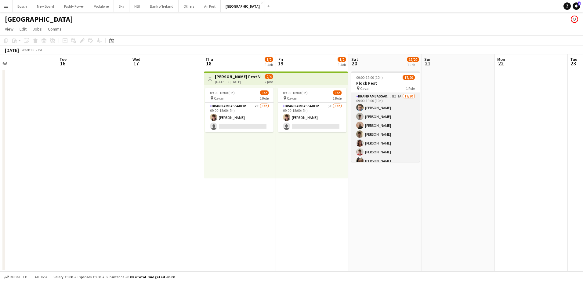
click at [373, 127] on app-card-role "Brand Ambassador 8I 1A 17/20 09:00-19:00 (10h) Dominik Morycki Jakub Kula Andre…" at bounding box center [385, 187] width 68 height 189
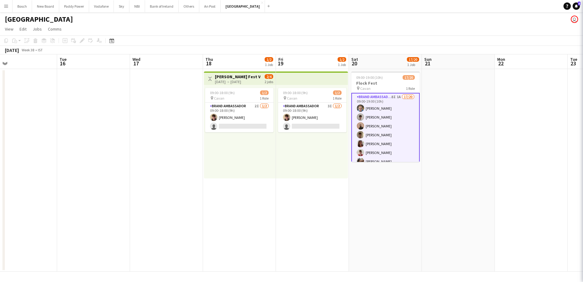
scroll to position [0, 161]
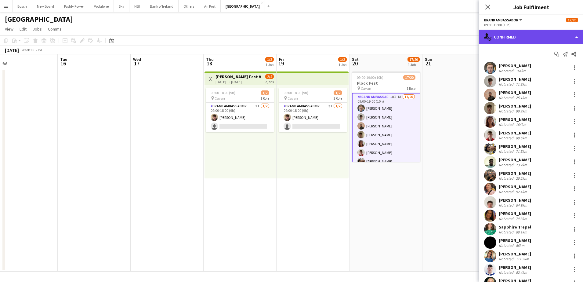
click at [532, 34] on div "single-neutral-actions-check-2 Confirmed" at bounding box center [531, 37] width 104 height 15
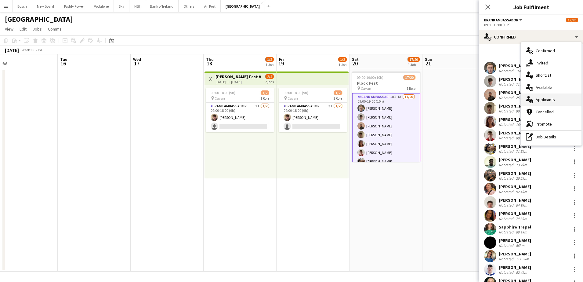
click at [543, 101] on div "single-neutral-actions-information Applicants" at bounding box center [551, 99] width 60 height 12
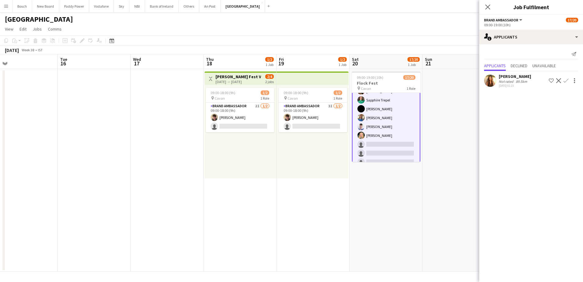
scroll to position [121, 0]
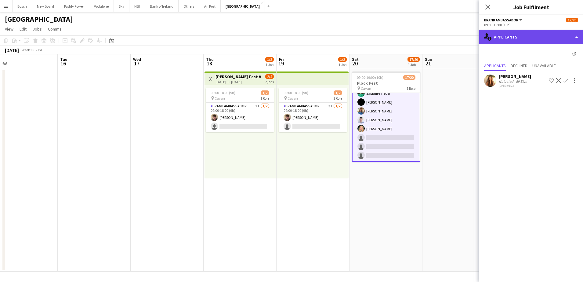
click at [509, 36] on div "single-neutral-actions-information Applicants" at bounding box center [531, 37] width 104 height 15
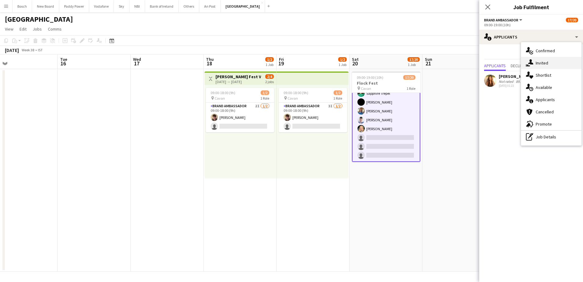
click at [551, 62] on div "single-neutral-actions-share-1 Invited" at bounding box center [551, 63] width 60 height 12
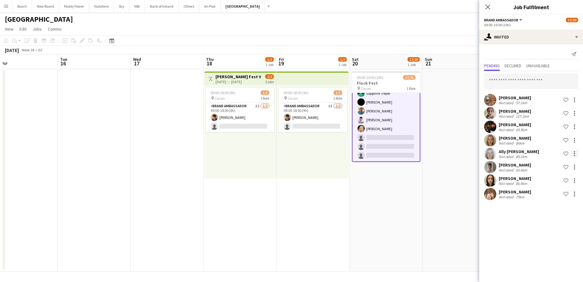
click at [573, 155] on div at bounding box center [574, 153] width 7 height 7
click at [324, 109] on div at bounding box center [291, 141] width 583 height 282
click at [324, 109] on app-card-role "Brand Ambassador 3I 1/2 09:00-18:00 (9h) David Woods single-neutral-actions" at bounding box center [313, 118] width 68 height 30
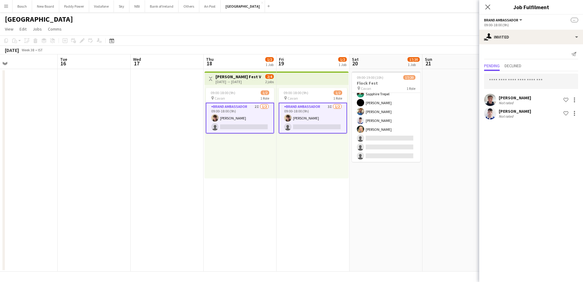
scroll to position [120, 0]
click at [577, 100] on div at bounding box center [574, 99] width 7 height 7
click at [562, 154] on span "Cancel invitation" at bounding box center [555, 154] width 36 height 5
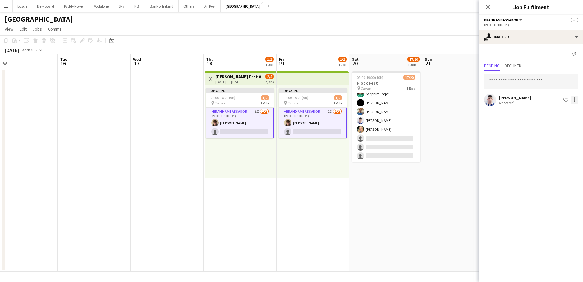
click at [574, 99] on div at bounding box center [574, 99] width 1 height 1
click at [554, 152] on button "Cancel invitation" at bounding box center [555, 155] width 46 height 15
click at [446, 42] on app-toolbar "Copy Paste Paste Ctrl+V Paste with crew Ctrl+Shift+V Paste linked Job [GEOGRAPH…" at bounding box center [291, 40] width 583 height 10
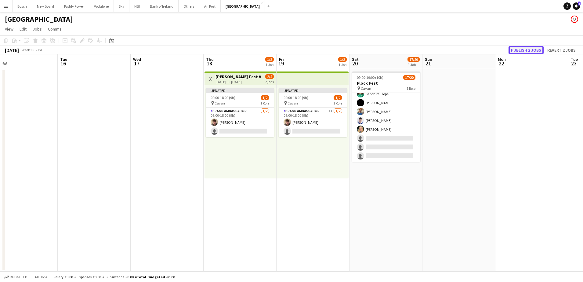
click at [536, 52] on button "Publish 2 jobs" at bounding box center [525, 50] width 35 height 8
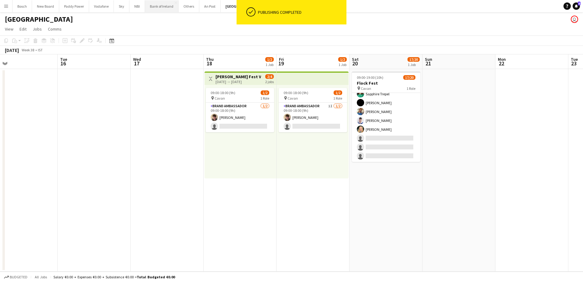
click at [151, 9] on button "Bank of Ireland Close" at bounding box center [162, 6] width 34 height 12
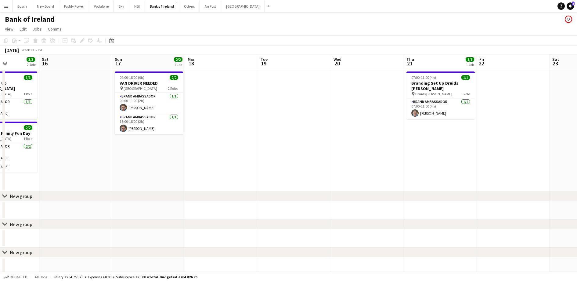
drag, startPoint x: 358, startPoint y: 131, endPoint x: 137, endPoint y: 123, distance: 220.8
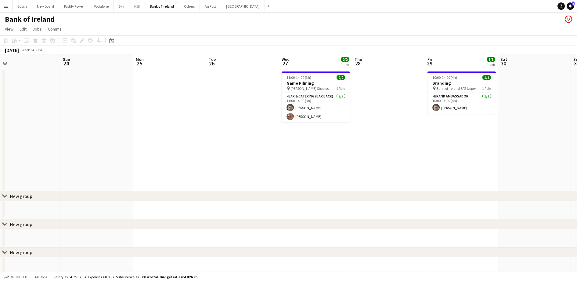
drag, startPoint x: 407, startPoint y: 132, endPoint x: 301, endPoint y: 130, distance: 105.9
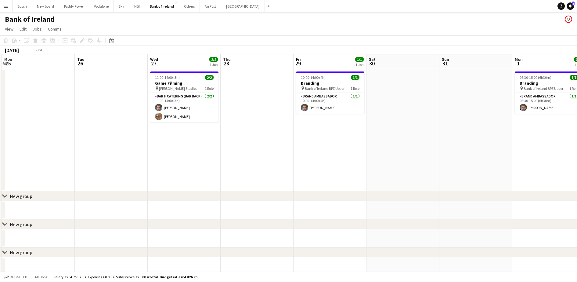
drag, startPoint x: 395, startPoint y: 142, endPoint x: 237, endPoint y: 135, distance: 158.2
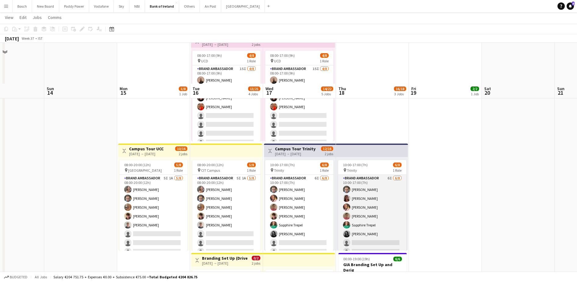
scroll to position [191, 0]
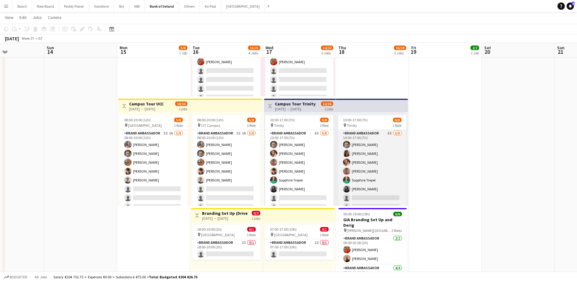
click at [355, 164] on app-card-role "Brand Ambassador 6I 6/8 10:00-17:00 (7h) Dominik Morycki Amelia Morycka Mark O’…" at bounding box center [372, 171] width 68 height 83
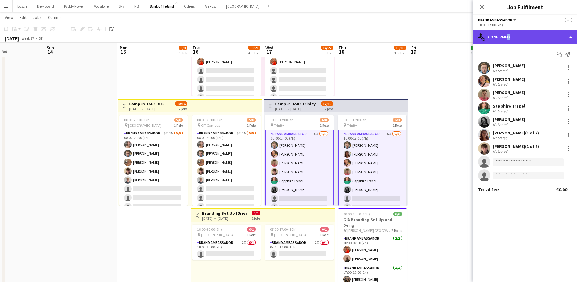
click at [506, 37] on div "single-neutral-actions-check-2 Confirmed" at bounding box center [525, 37] width 104 height 15
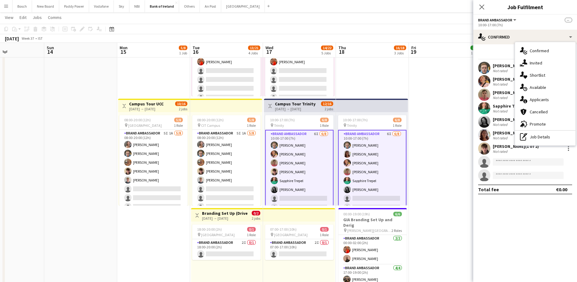
drag, startPoint x: 506, startPoint y: 37, endPoint x: 537, endPoint y: 62, distance: 40.1
click at [537, 62] on div "single-neutral-actions-share-1 Invited" at bounding box center [545, 63] width 60 height 12
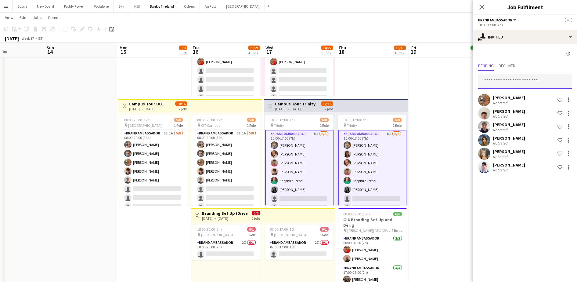
click at [516, 85] on input "text" at bounding box center [525, 81] width 94 height 15
click at [566, 168] on div at bounding box center [568, 166] width 7 height 7
click at [557, 196] on button "Send notification" at bounding box center [549, 193] width 46 height 15
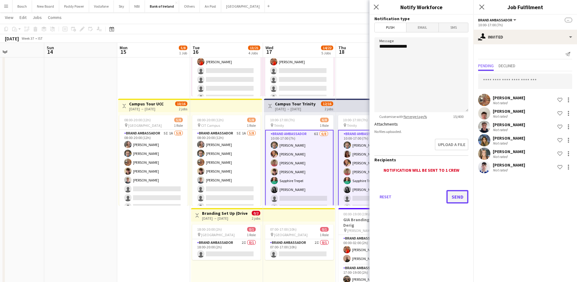
click at [458, 198] on button "Send" at bounding box center [457, 196] width 22 height 13
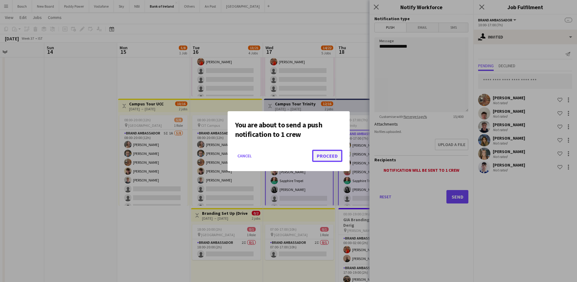
click at [329, 155] on button "Proceed" at bounding box center [327, 156] width 30 height 12
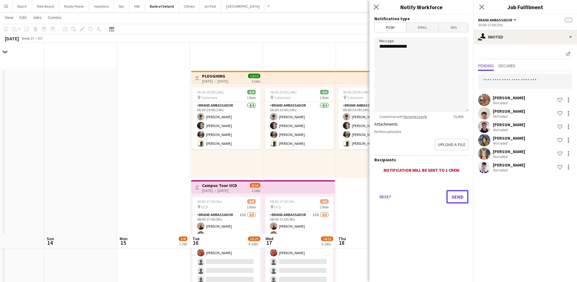
scroll to position [191, 0]
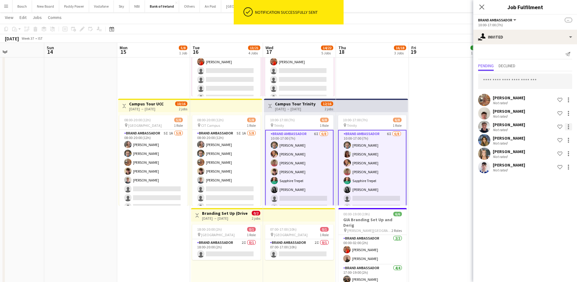
click at [567, 124] on div at bounding box center [568, 126] width 7 height 7
click at [557, 152] on span "Send notification" at bounding box center [549, 152] width 36 height 5
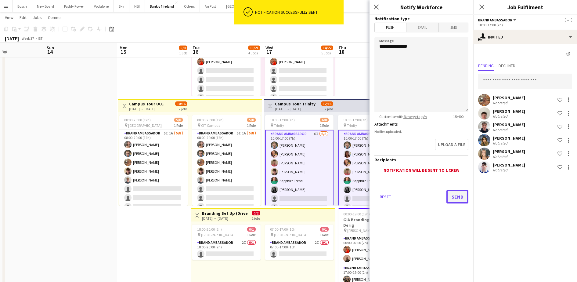
click at [456, 193] on button "Send" at bounding box center [457, 196] width 22 height 13
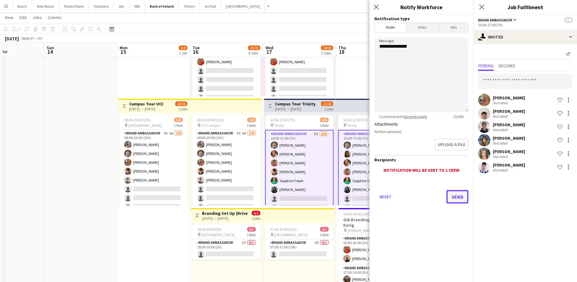
scroll to position [0, 0]
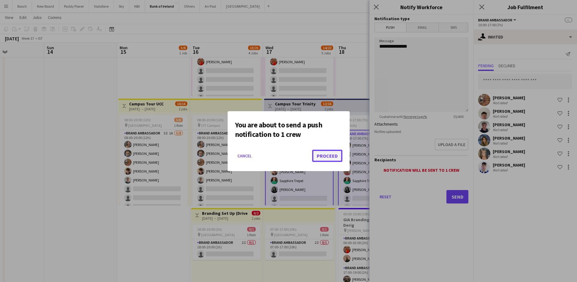
click at [330, 151] on button "Proceed" at bounding box center [327, 156] width 30 height 12
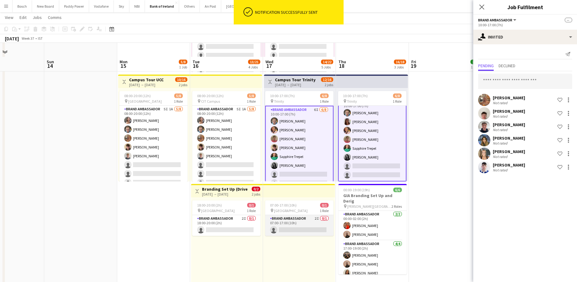
scroll to position [229, 0]
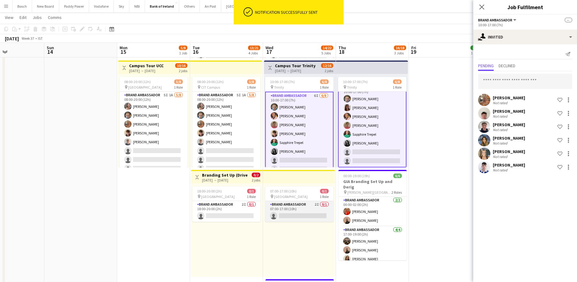
click at [316, 212] on app-card-role "Brand Ambassador 2I 0/1 07:00-17:00 (10h) single-neutral-actions" at bounding box center [299, 211] width 68 height 21
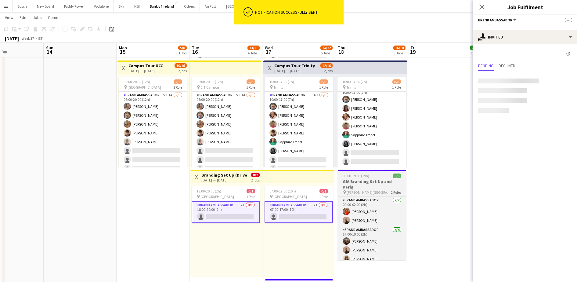
scroll to position [7, 0]
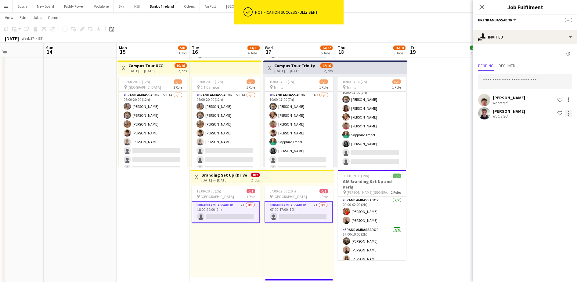
click at [568, 112] on div at bounding box center [568, 111] width 1 height 1
click at [554, 139] on span "Send notification" at bounding box center [549, 138] width 36 height 5
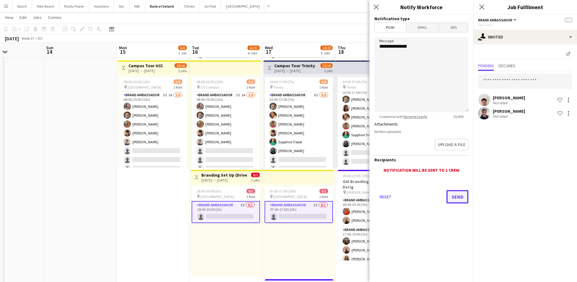
click at [461, 199] on button "Send" at bounding box center [457, 196] width 22 height 13
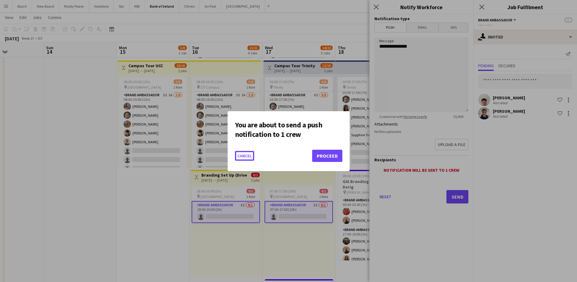
scroll to position [0, 0]
click at [331, 157] on button "Proceed" at bounding box center [327, 156] width 30 height 12
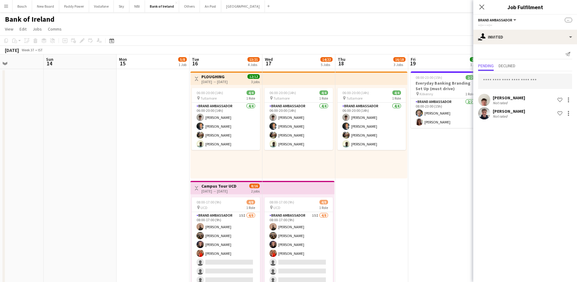
click at [353, 36] on app-toolbar "Copy Paste Paste Ctrl+V Paste with crew Ctrl+Shift+V Paste linked Job [GEOGRAPH…" at bounding box center [288, 40] width 577 height 10
